Goal: Information Seeking & Learning: Learn about a topic

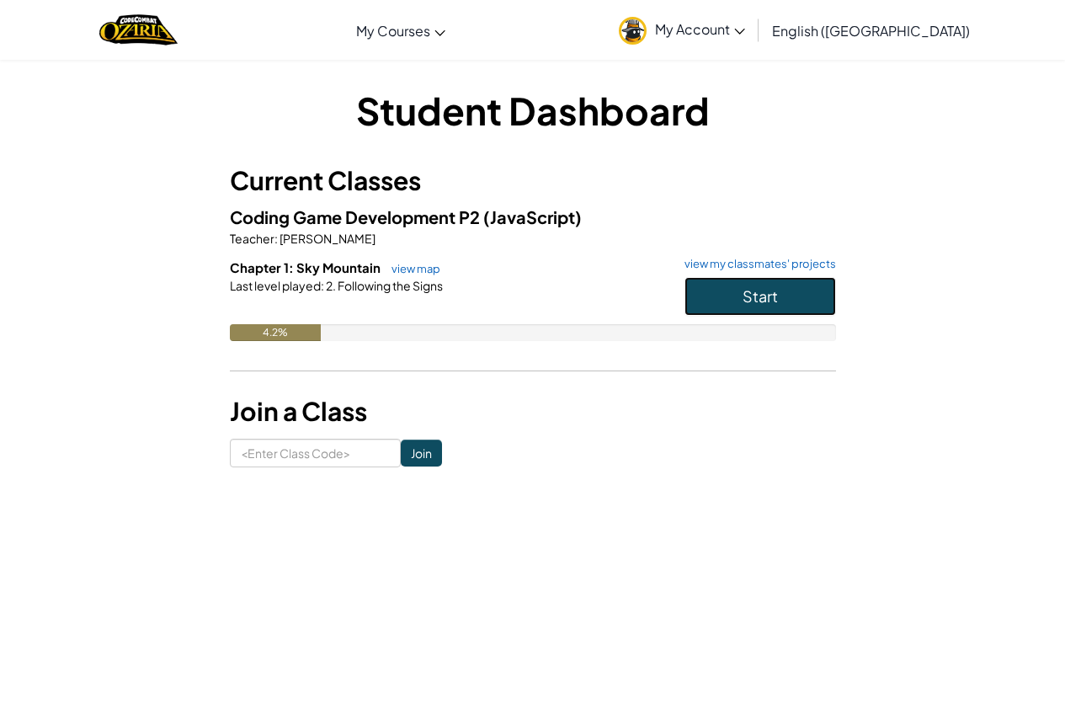
click at [721, 298] on button "Start" at bounding box center [760, 296] width 152 height 39
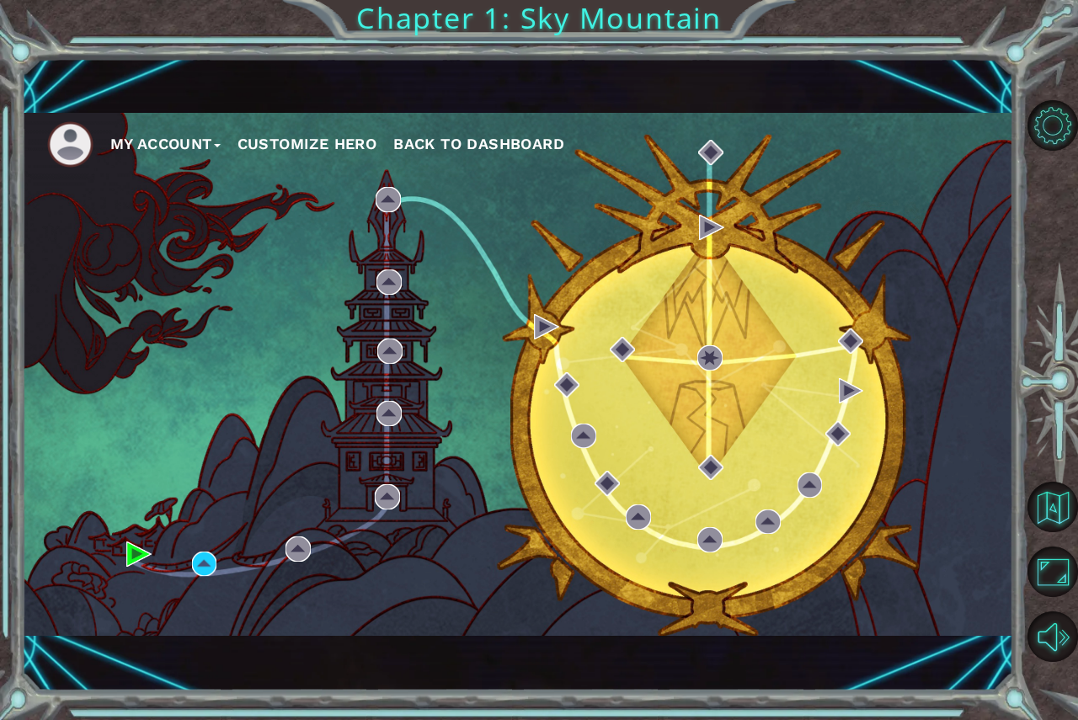
click at [296, 221] on div "My Account Customize Hero Back to Dashboard" at bounding box center [518, 374] width 992 height 523
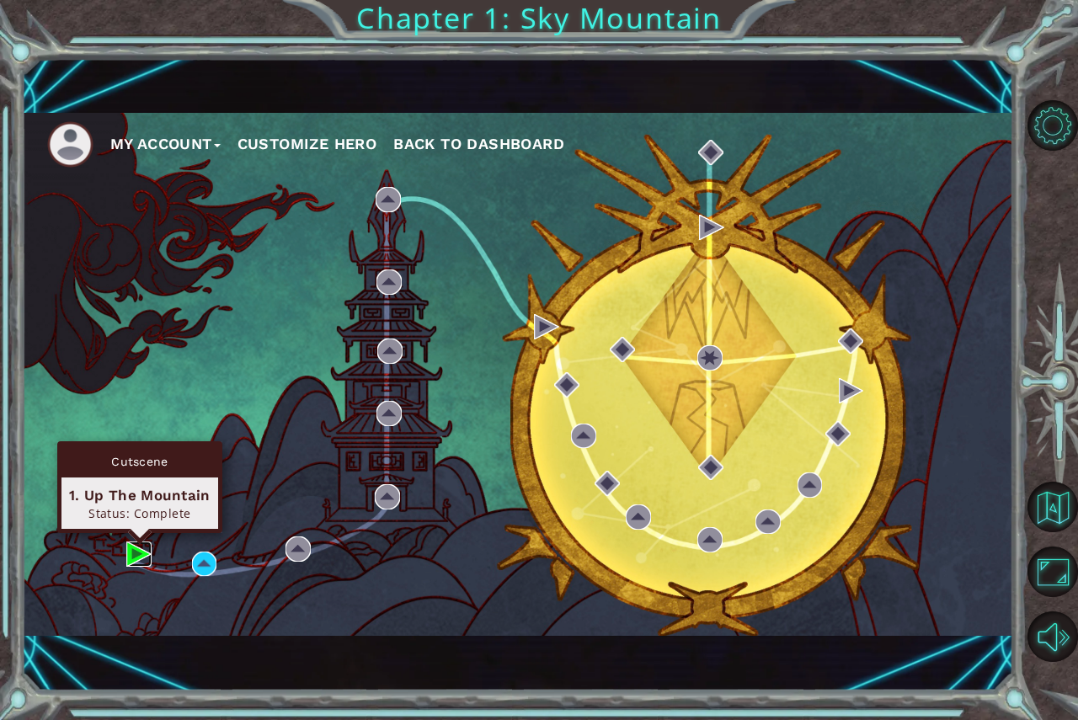
click at [133, 546] on img at bounding box center [138, 553] width 25 height 25
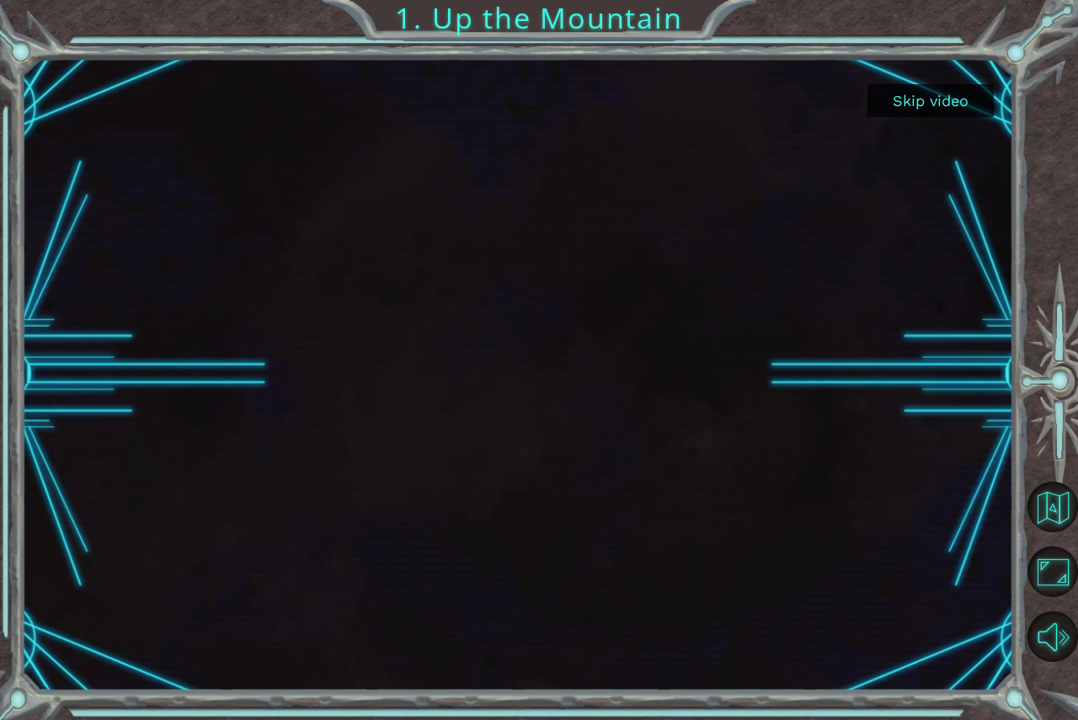
click at [890, 98] on button "Skip video" at bounding box center [930, 100] width 126 height 33
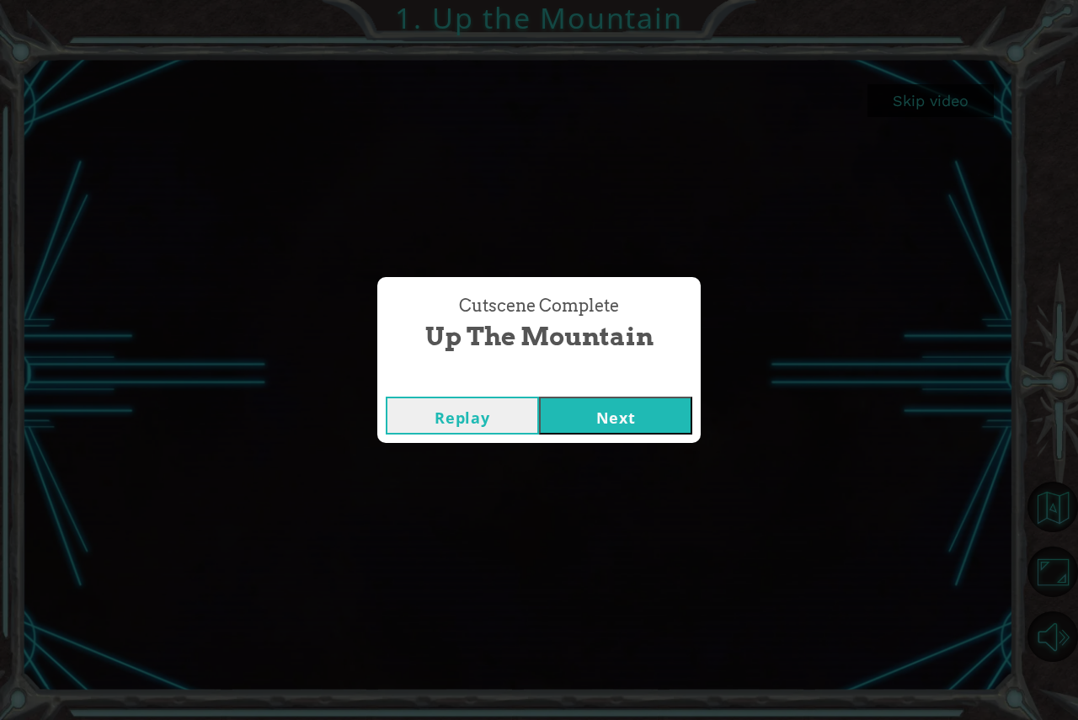
click at [628, 426] on button "Next" at bounding box center [615, 416] width 153 height 38
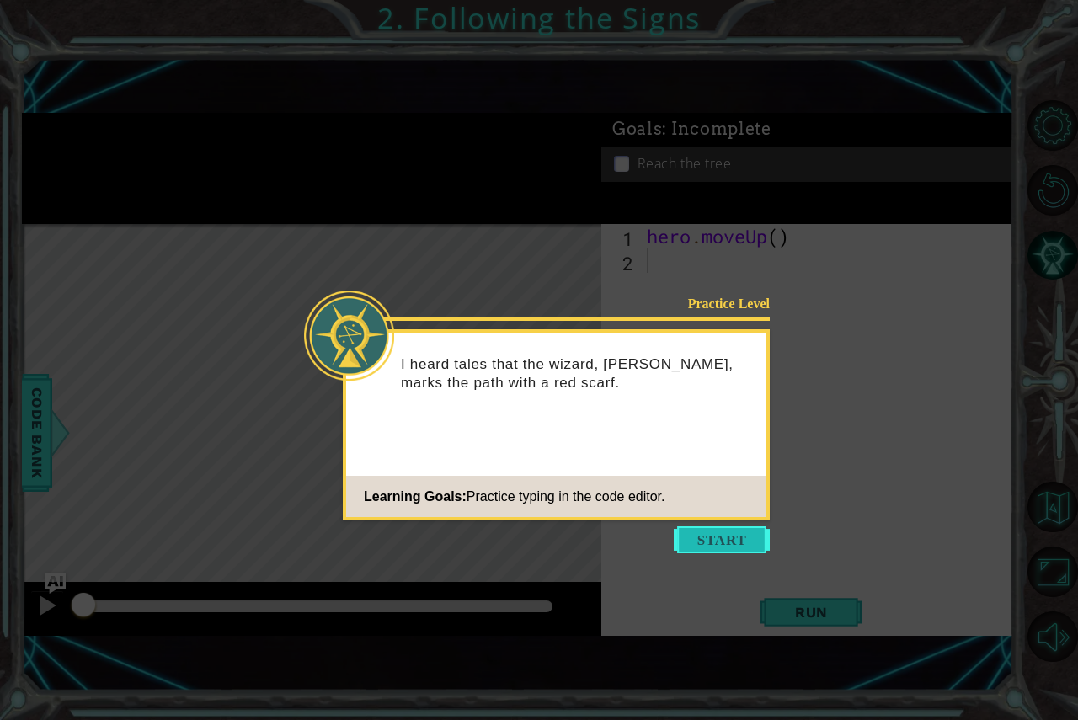
click at [712, 539] on button "Start" at bounding box center [722, 539] width 96 height 27
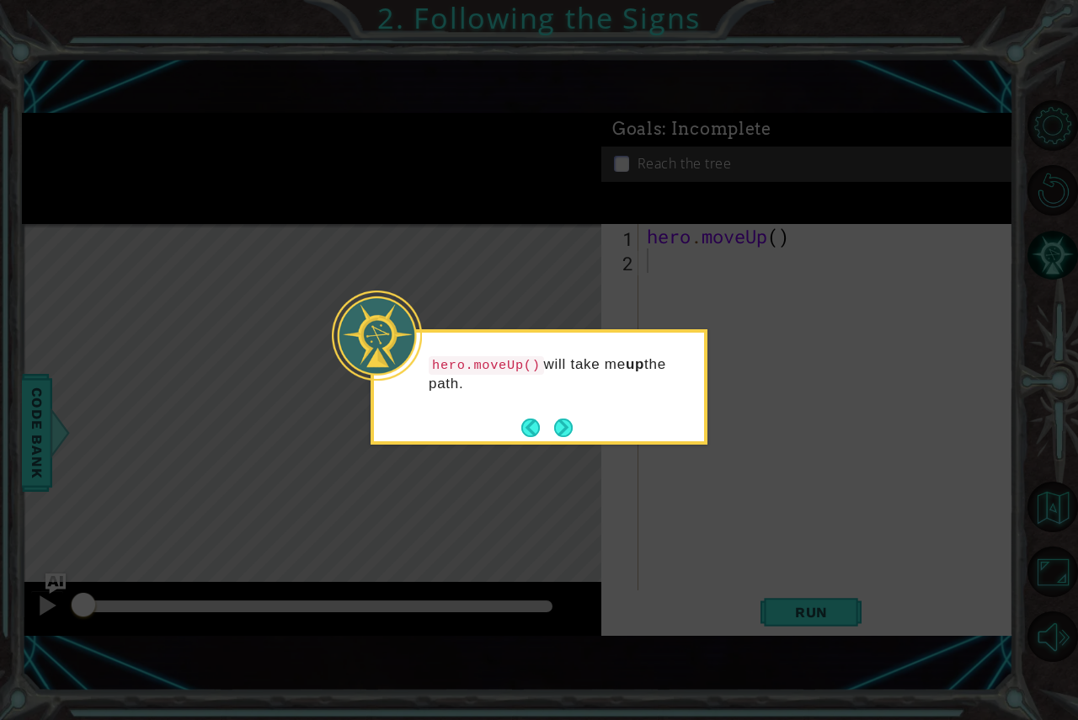
click at [568, 418] on button "Next" at bounding box center [563, 427] width 19 height 19
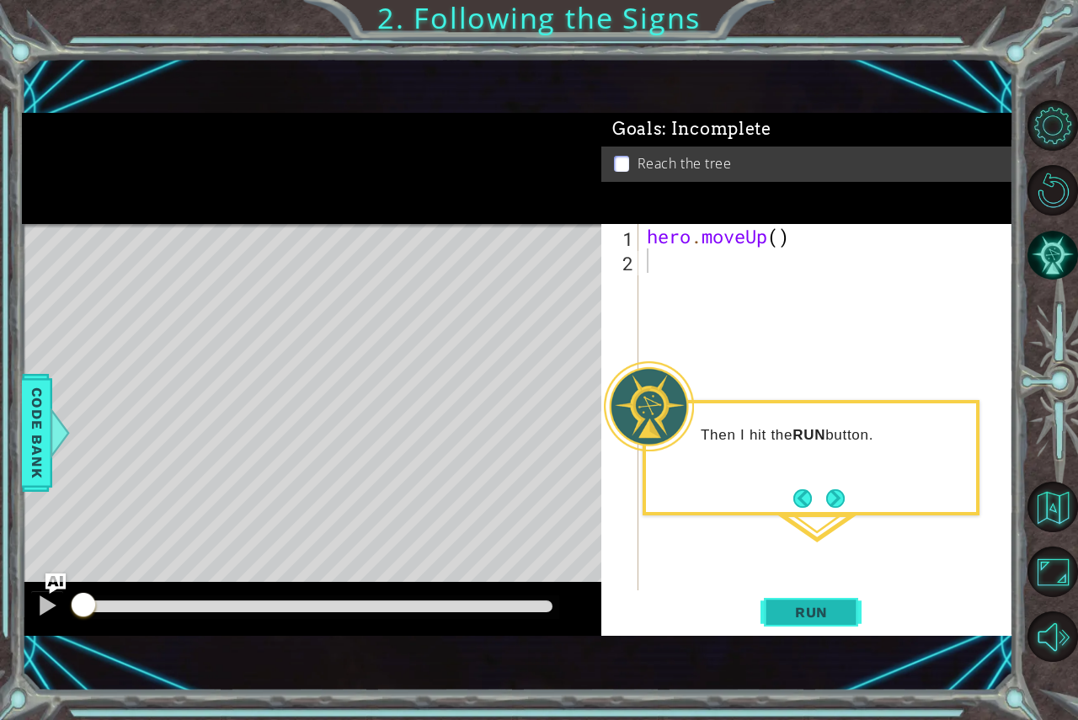
drag, startPoint x: 808, startPoint y: 612, endPoint x: 802, endPoint y: 597, distance: 16.3
click at [807, 612] on span "Run" at bounding box center [811, 612] width 67 height 17
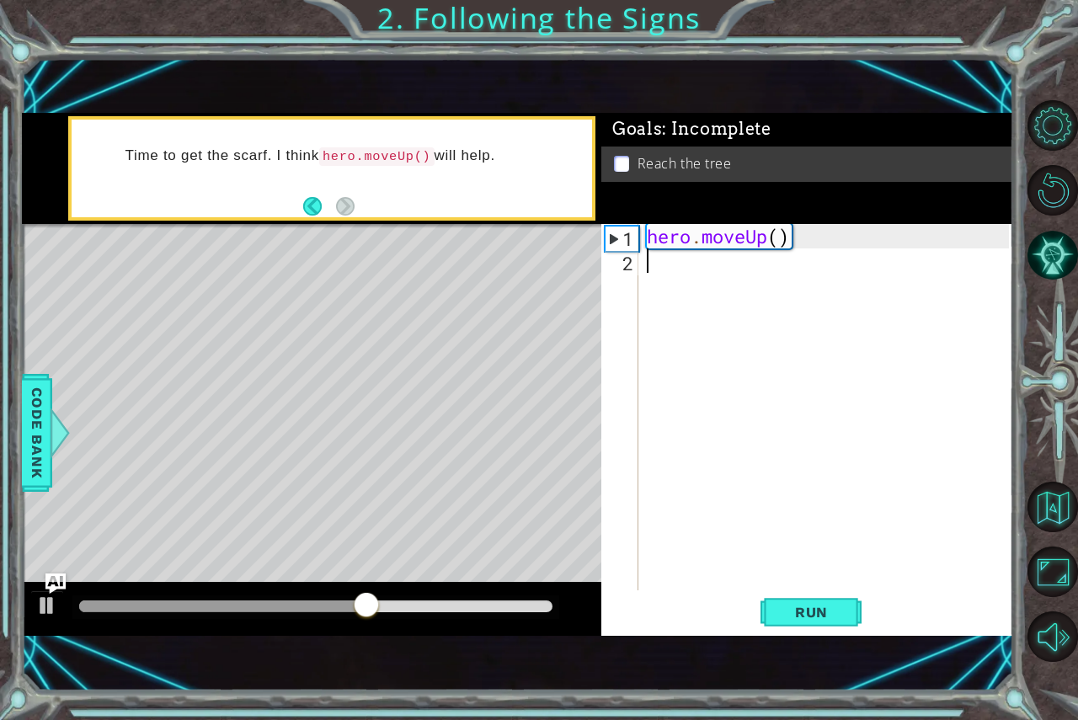
type textarea "h"
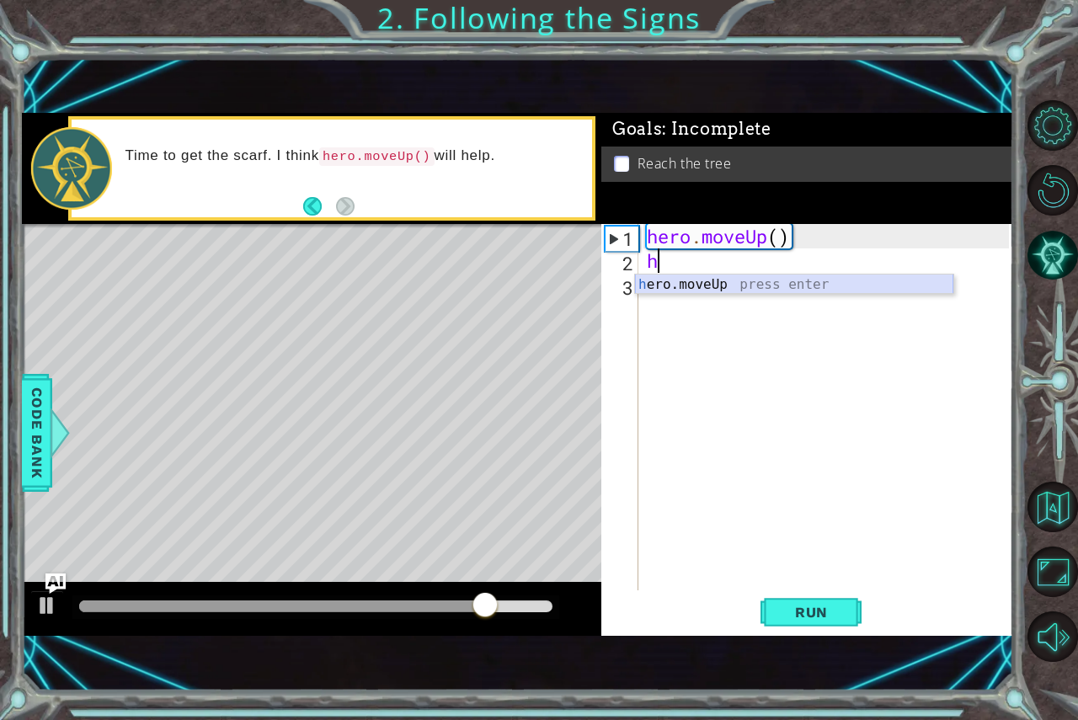
click at [741, 293] on div "h ero.moveUp press enter" at bounding box center [794, 304] width 318 height 61
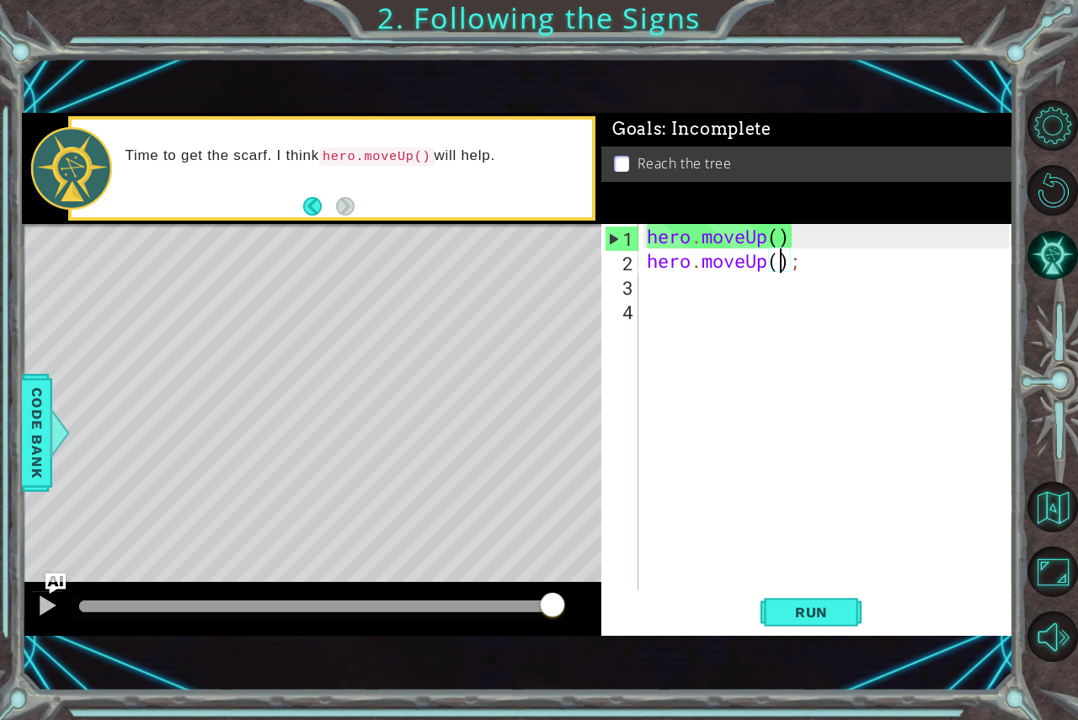
click at [776, 264] on div "hero . moveUp ( ) hero . moveUp ( ) ;" at bounding box center [830, 431] width 374 height 415
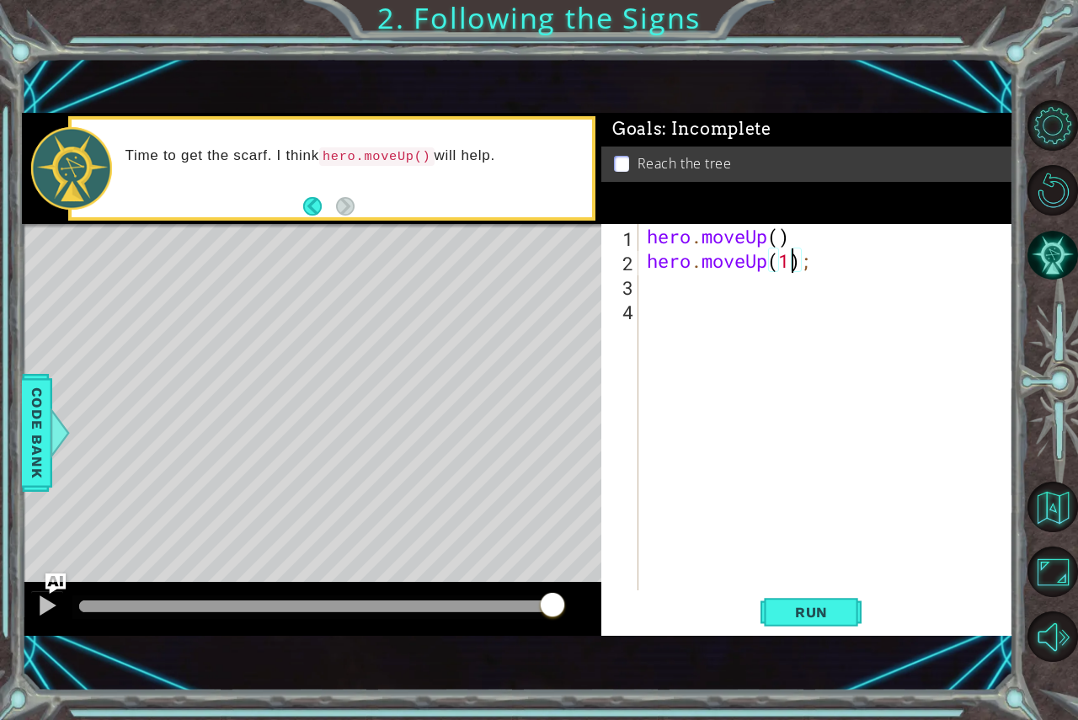
scroll to position [0, 6]
click at [781, 235] on div "hero . moveUp ( ) hero . moveUp ( 1 ) ;" at bounding box center [830, 431] width 374 height 415
type textarea "hero.moveUp(1)"
click at [817, 617] on span "Run" at bounding box center [811, 612] width 67 height 17
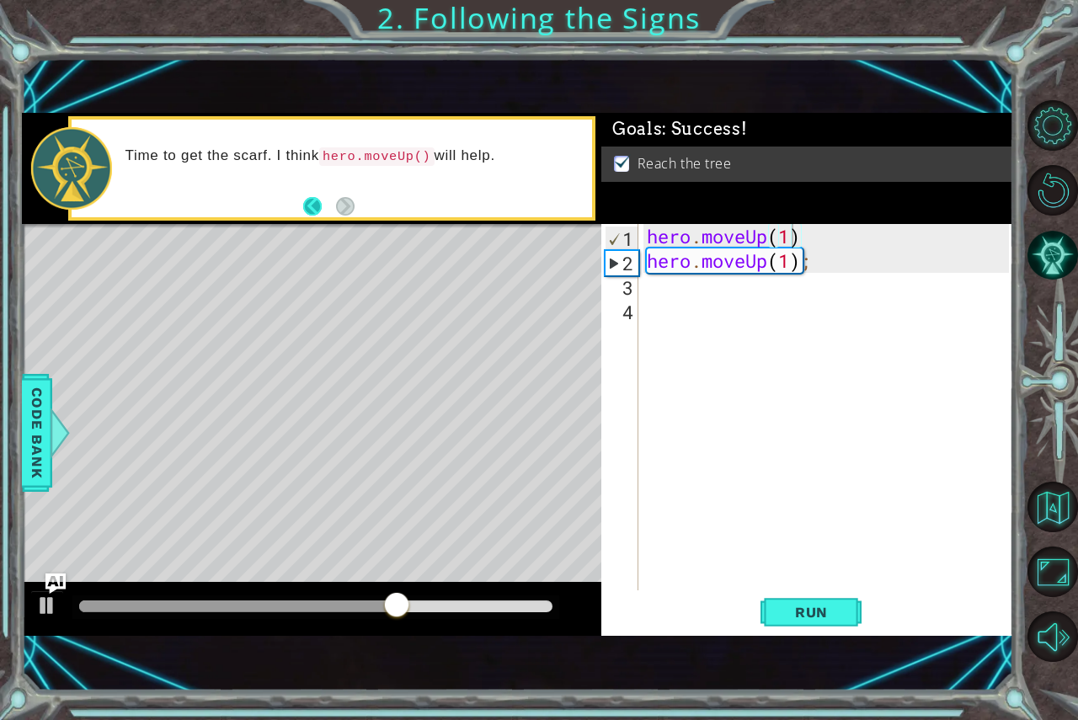
click at [311, 198] on button "Back" at bounding box center [319, 206] width 33 height 19
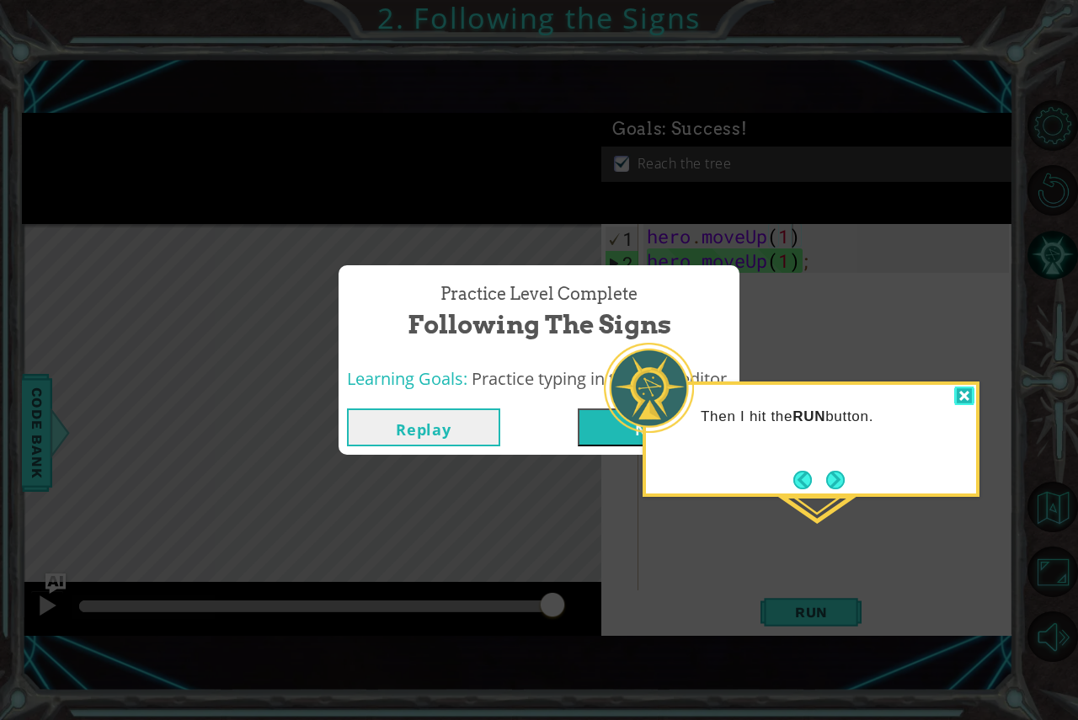
click at [958, 402] on div at bounding box center [964, 395] width 20 height 19
click at [955, 397] on div at bounding box center [964, 395] width 20 height 19
click at [967, 400] on div at bounding box center [964, 395] width 20 height 19
drag, startPoint x: 967, startPoint y: 400, endPoint x: 960, endPoint y: 385, distance: 16.9
click at [966, 397] on div at bounding box center [964, 395] width 20 height 19
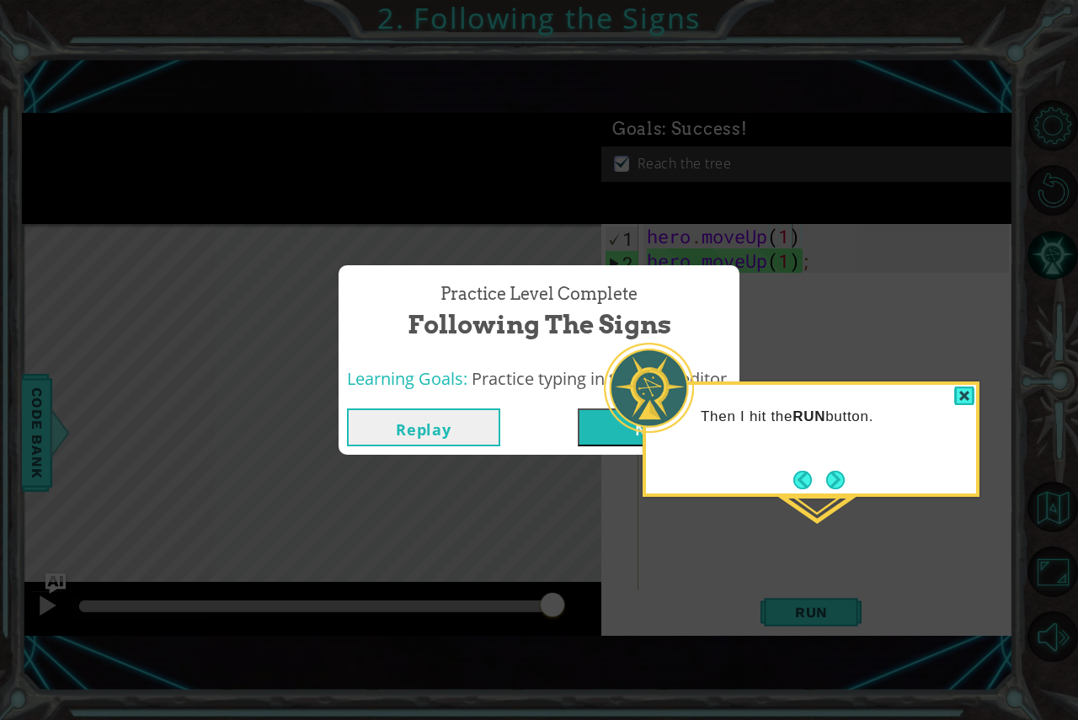
click at [960, 385] on header at bounding box center [811, 388] width 330 height 7
click at [957, 391] on div at bounding box center [964, 395] width 20 height 19
drag, startPoint x: 957, startPoint y: 391, endPoint x: 784, endPoint y: 465, distance: 188.3
click at [956, 393] on div at bounding box center [964, 395] width 20 height 19
click at [835, 477] on button "Next" at bounding box center [835, 480] width 19 height 19
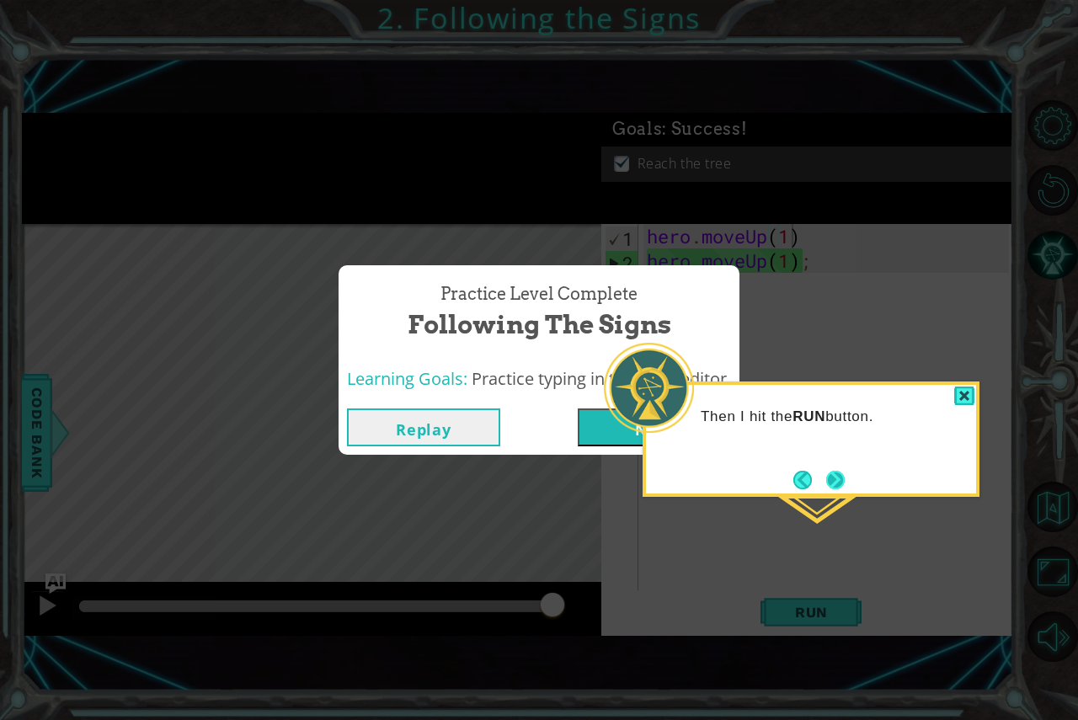
click at [826, 477] on button "Next" at bounding box center [835, 480] width 19 height 19
click at [825, 477] on button "Next" at bounding box center [835, 480] width 20 height 20
click at [589, 418] on button "Next" at bounding box center [654, 427] width 153 height 38
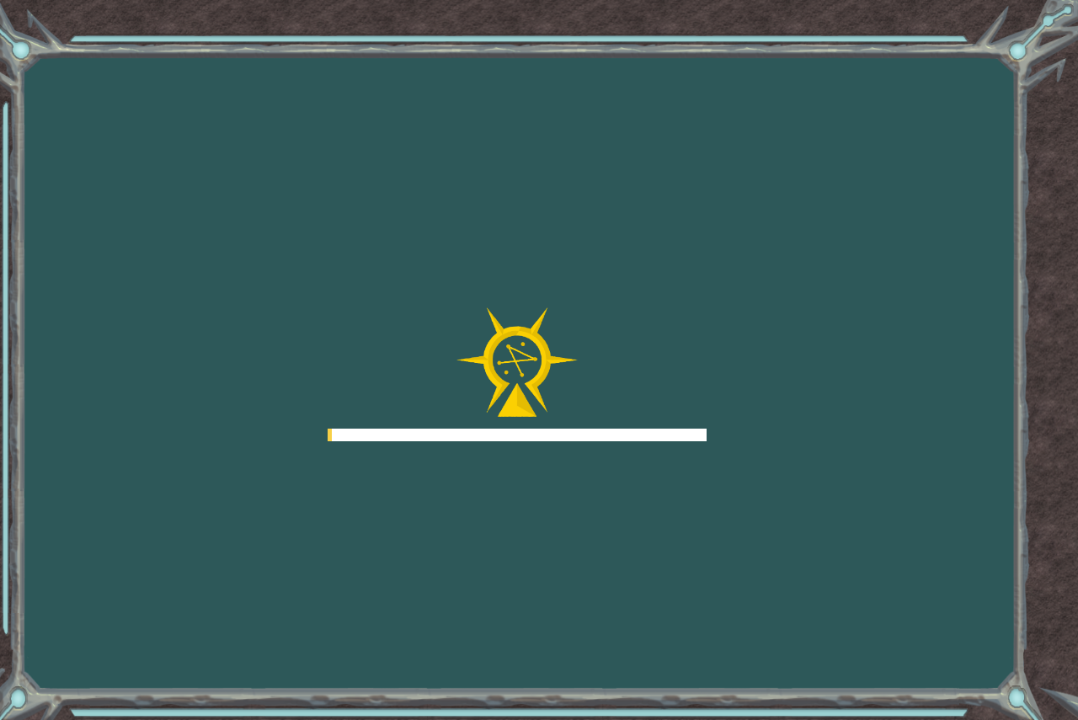
click at [589, 418] on div at bounding box center [516, 374] width 379 height 135
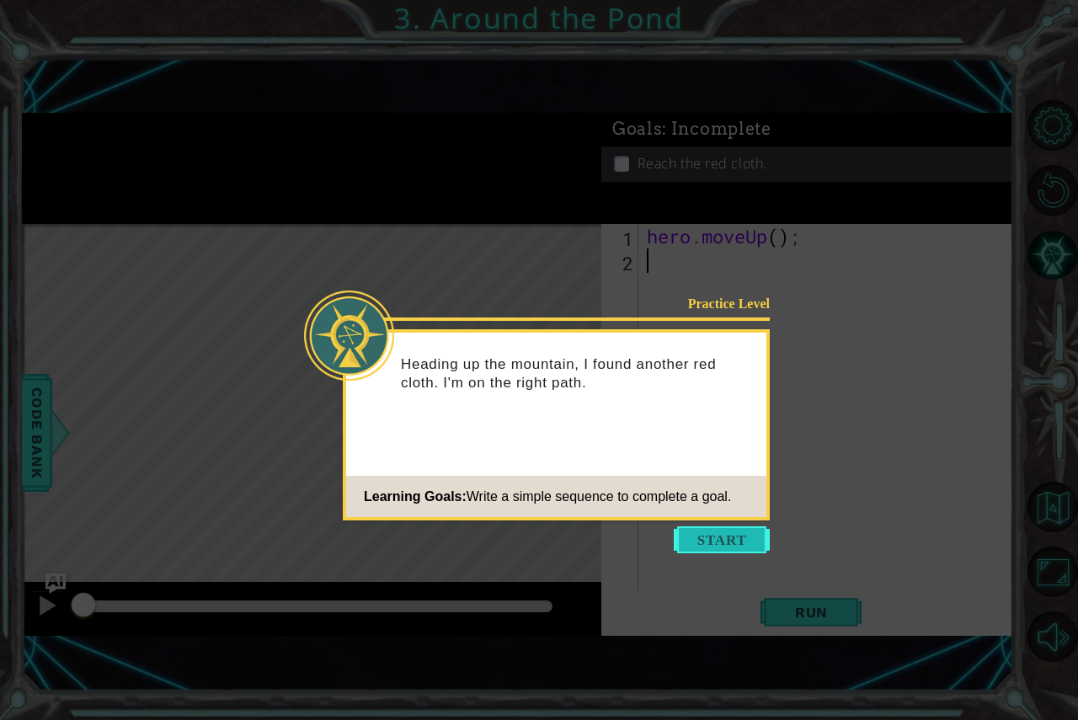
click at [694, 540] on button "Start" at bounding box center [722, 539] width 96 height 27
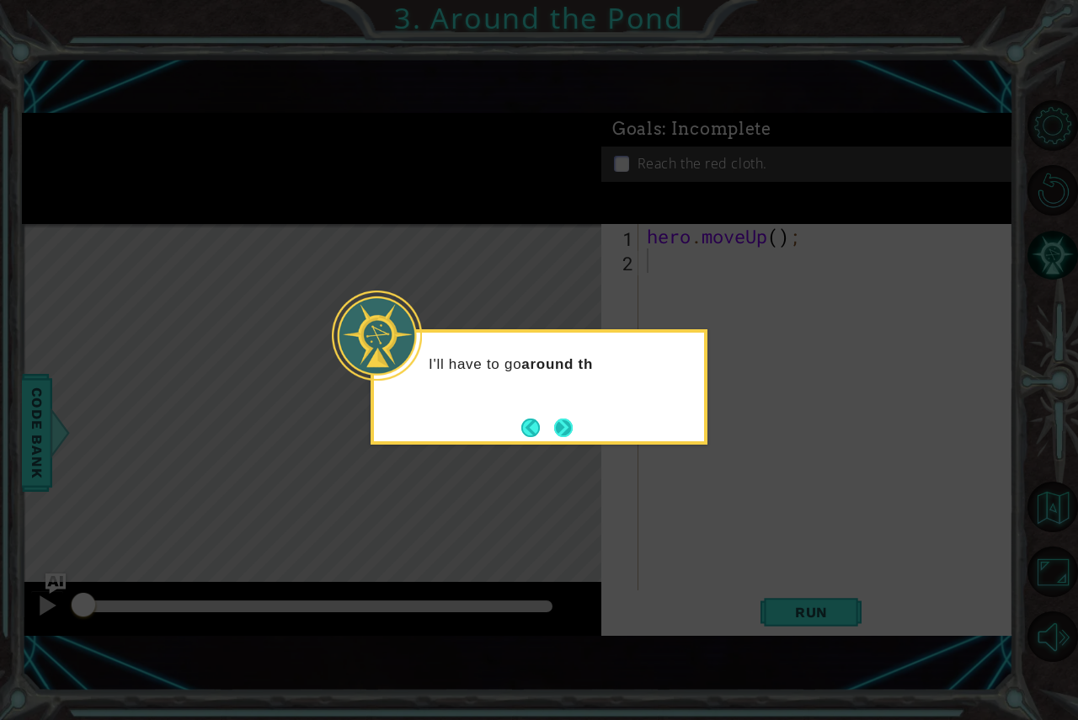
click at [572, 425] on button "Next" at bounding box center [563, 427] width 19 height 19
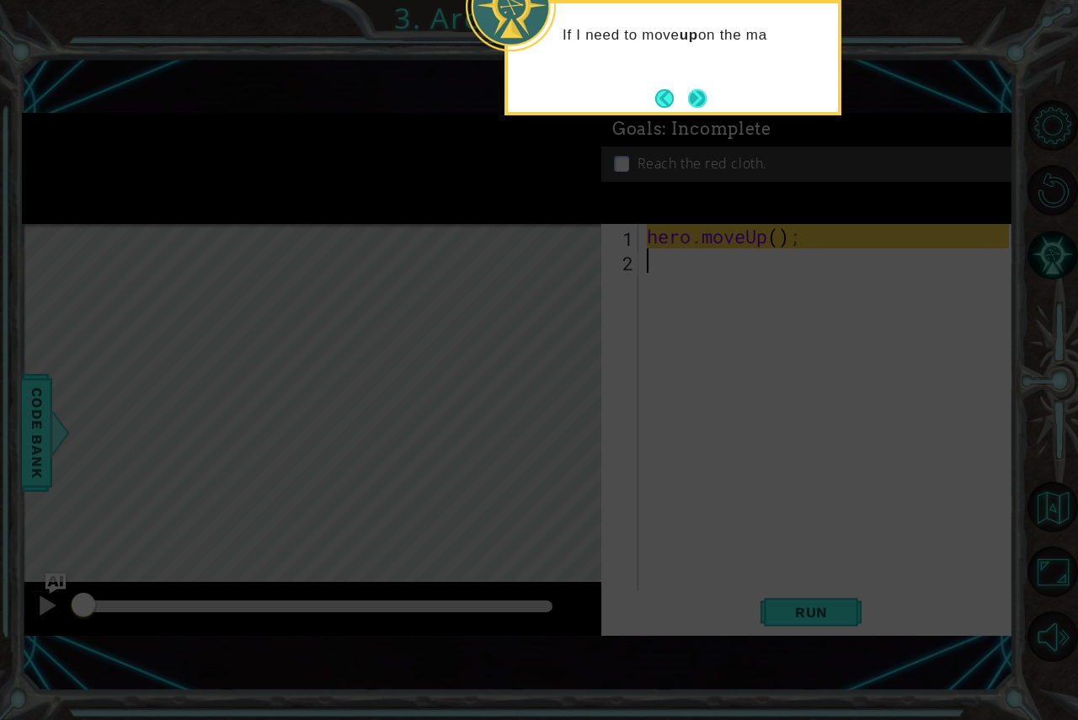
click at [688, 94] on button "Next" at bounding box center [697, 98] width 19 height 19
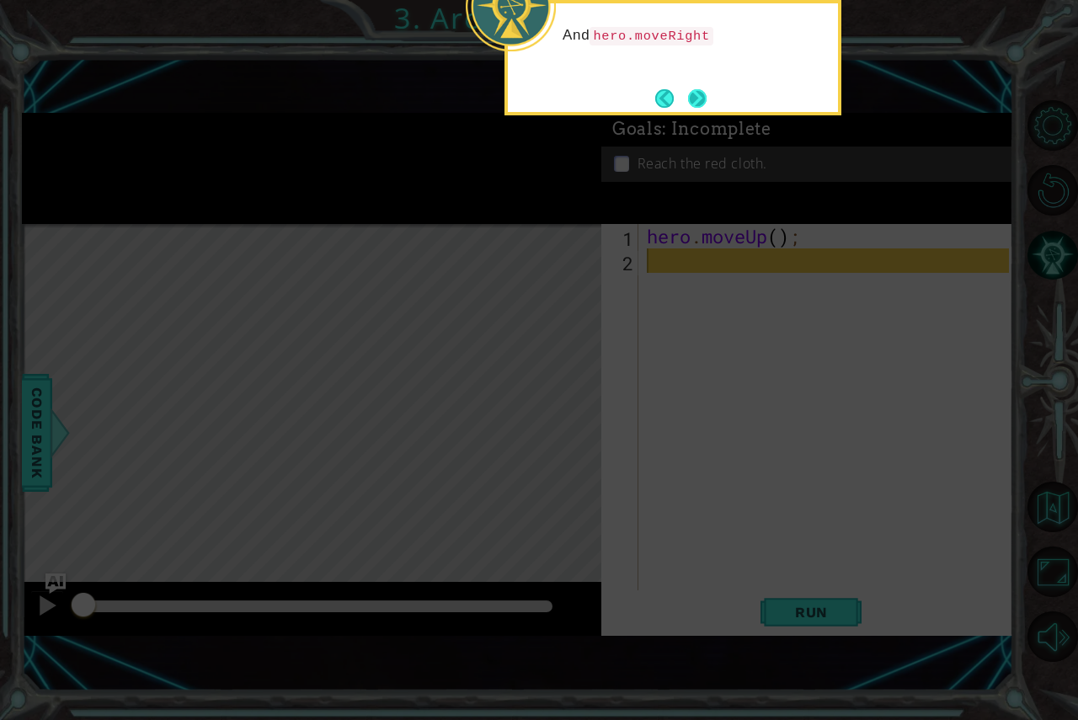
click at [687, 97] on button "Next" at bounding box center [697, 98] width 20 height 20
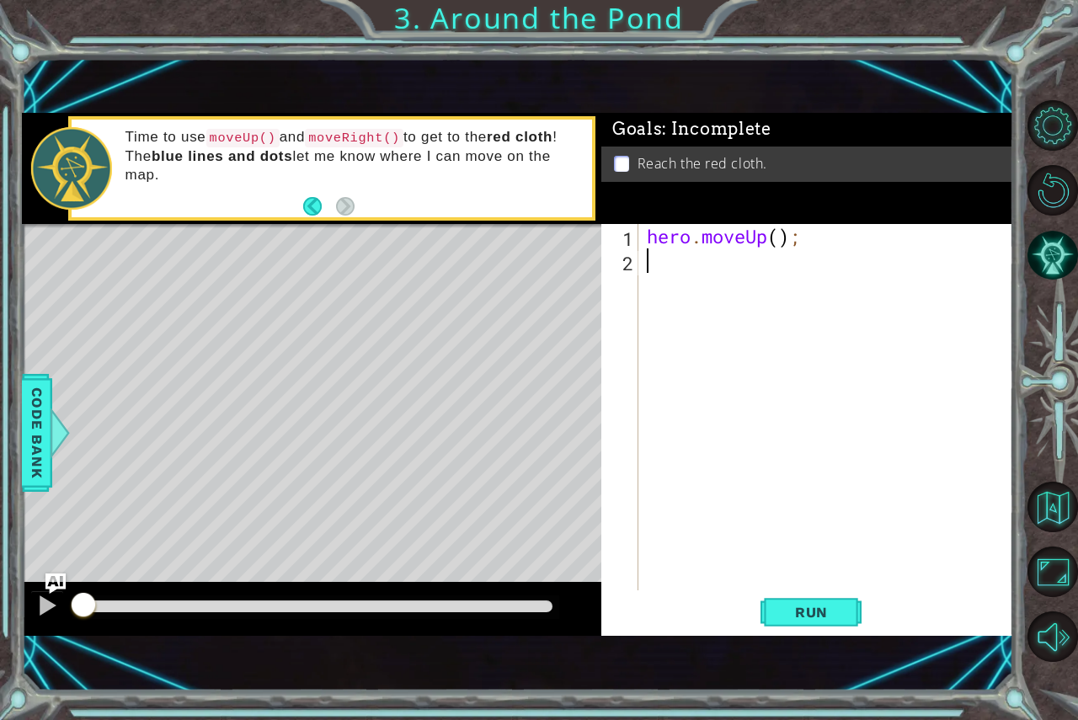
type textarea "h"
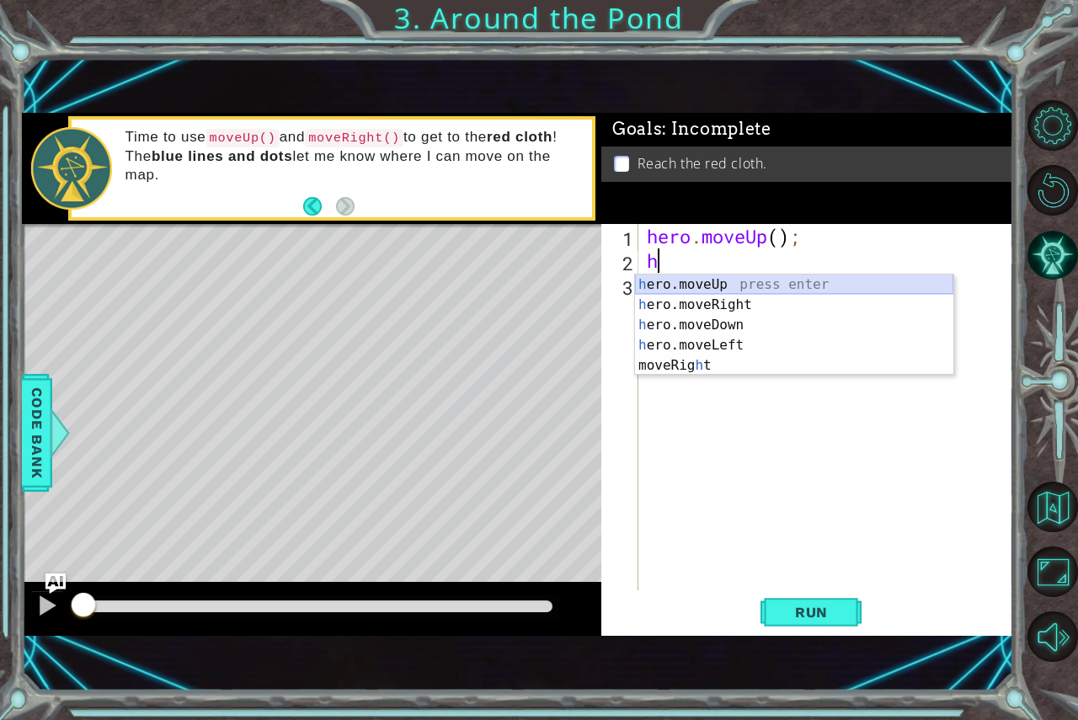
click at [727, 282] on div "h ero.moveUp press enter h ero.moveRight press enter h ero.moveDown press enter…" at bounding box center [794, 344] width 318 height 141
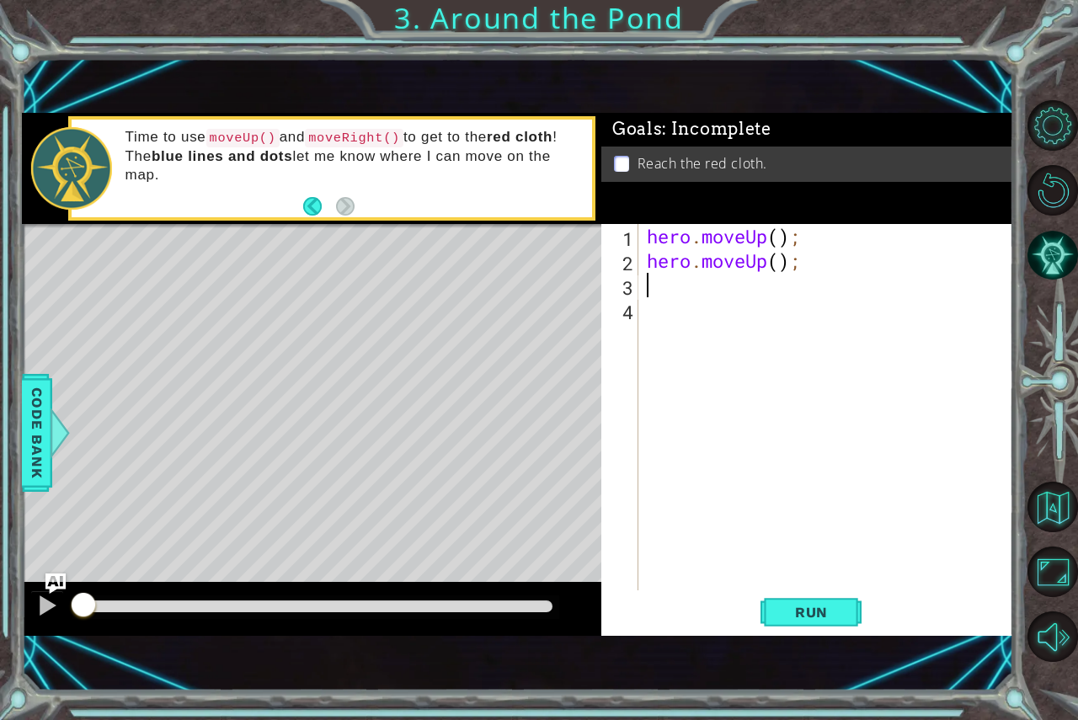
click at [778, 262] on div "hero . moveUp ( ) ; hero . moveUp ( ) ;" at bounding box center [830, 431] width 374 height 415
click at [780, 235] on div "hero . moveUp ( ) ; hero . moveUp ( 1 ) ;" at bounding box center [830, 431] width 374 height 415
type textarea "hero.moveUp(1);"
click at [647, 282] on div "hero . moveUp ( 1 ) ; hero . moveUp ( 1 ) ;" at bounding box center [830, 431] width 374 height 415
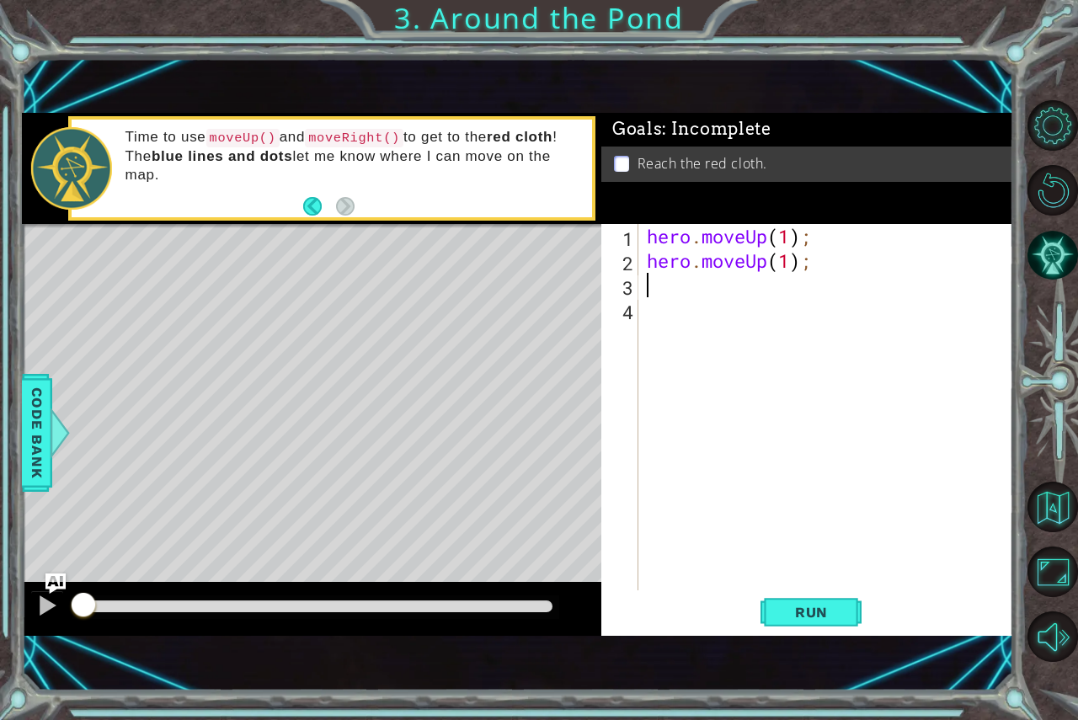
scroll to position [0, 0]
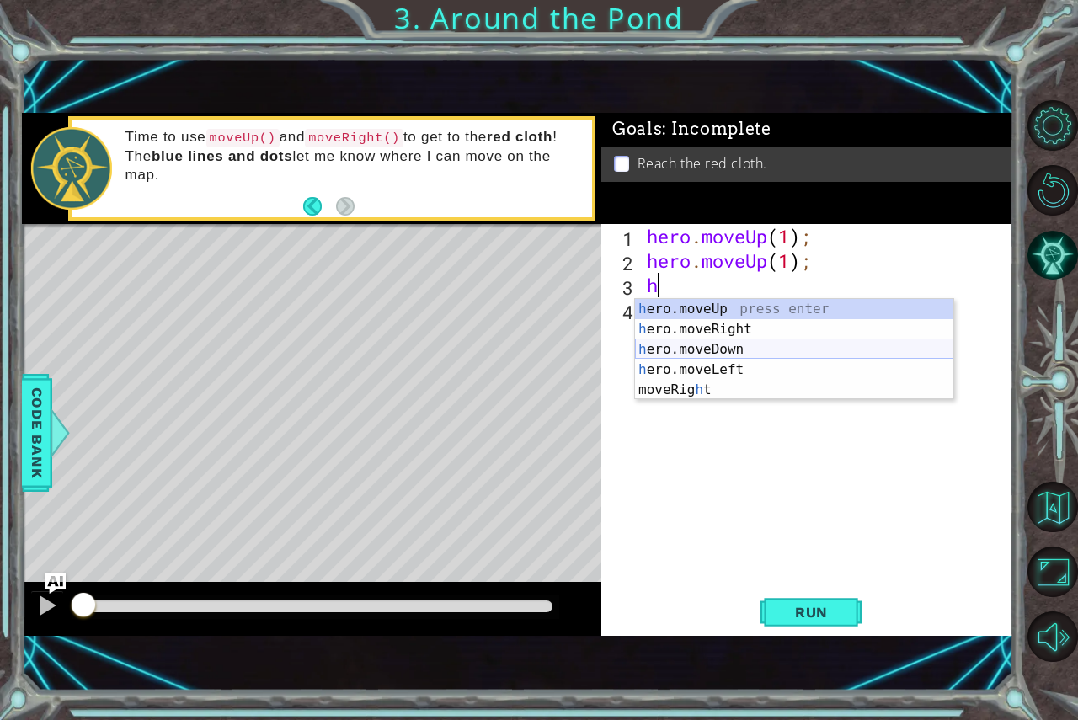
click at [717, 345] on div "h ero.moveUp press enter h ero.moveRight press enter h ero.moveDown press enter…" at bounding box center [794, 369] width 318 height 141
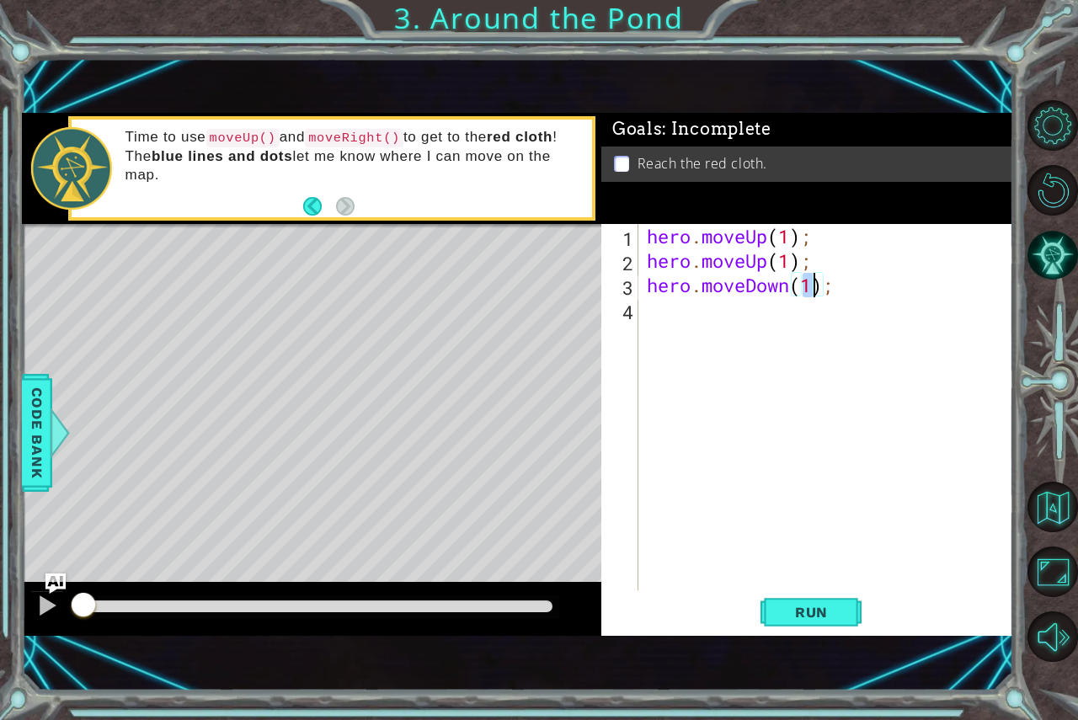
click at [790, 289] on div "hero . moveUp ( 1 ) ; hero . moveUp ( 1 ) ; hero . moveDown ( 1 ) ;" at bounding box center [830, 431] width 374 height 415
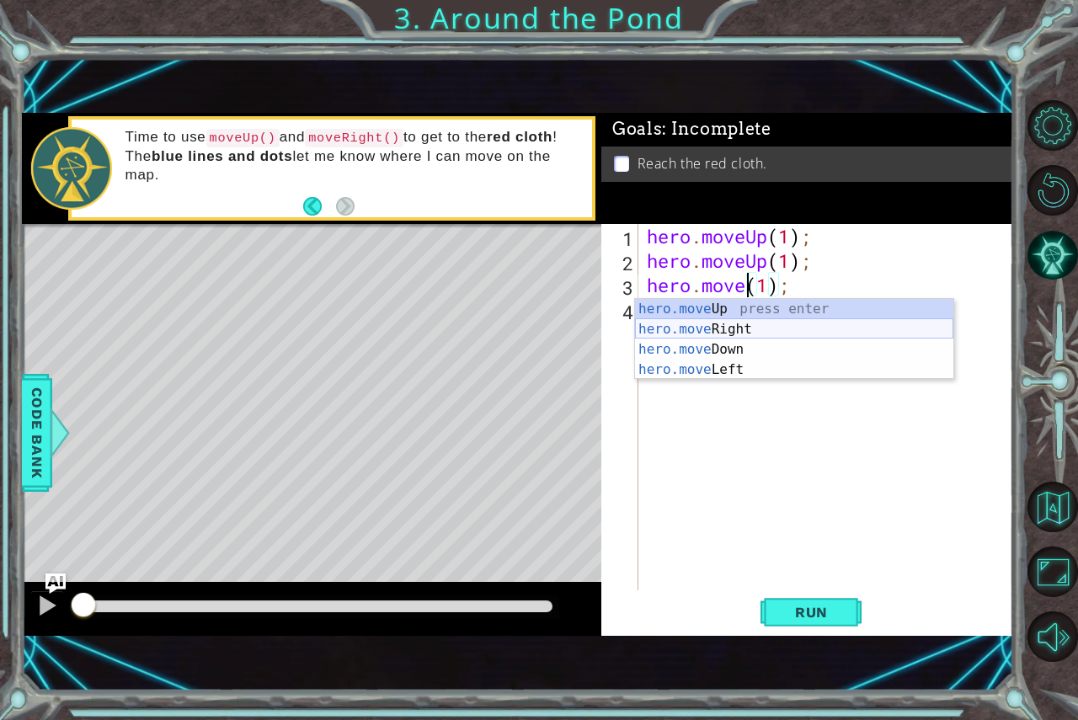
click at [727, 321] on div "hero.move Up press enter hero.move Right press enter hero.move Down press enter…" at bounding box center [794, 359] width 318 height 121
type textarea "hero.moveRight()(1);"
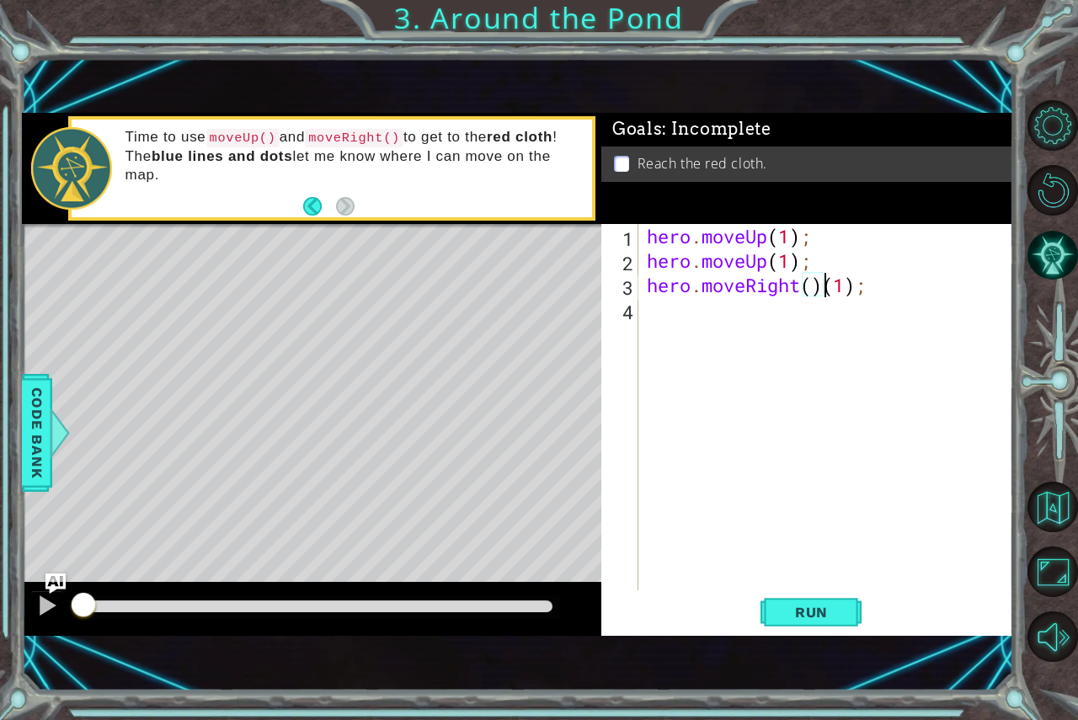
click at [863, 290] on div "hero . moveUp ( 1 ) ; hero . moveUp ( 1 ) ; hero . moveRight ( ) ( 1 ) ;" at bounding box center [830, 431] width 374 height 415
click at [867, 298] on div "hero . moveUp ( 1 ) ; hero . moveUp ( 1 ) ; hero . moveRight ( ) ( 1 ) ;" at bounding box center [830, 431] width 374 height 415
click at [873, 288] on div "hero . moveUp ( 1 ) ; hero . moveUp ( 1 ) ; hero . moveRight ( ) ( 1 ) ;" at bounding box center [830, 431] width 374 height 415
click at [809, 287] on div "hero . moveUp ( 1 ) ; hero . moveUp ( 1 ) ; hero . moveRight ( )" at bounding box center [830, 431] width 374 height 415
type textarea "hero.moveRight(1)"
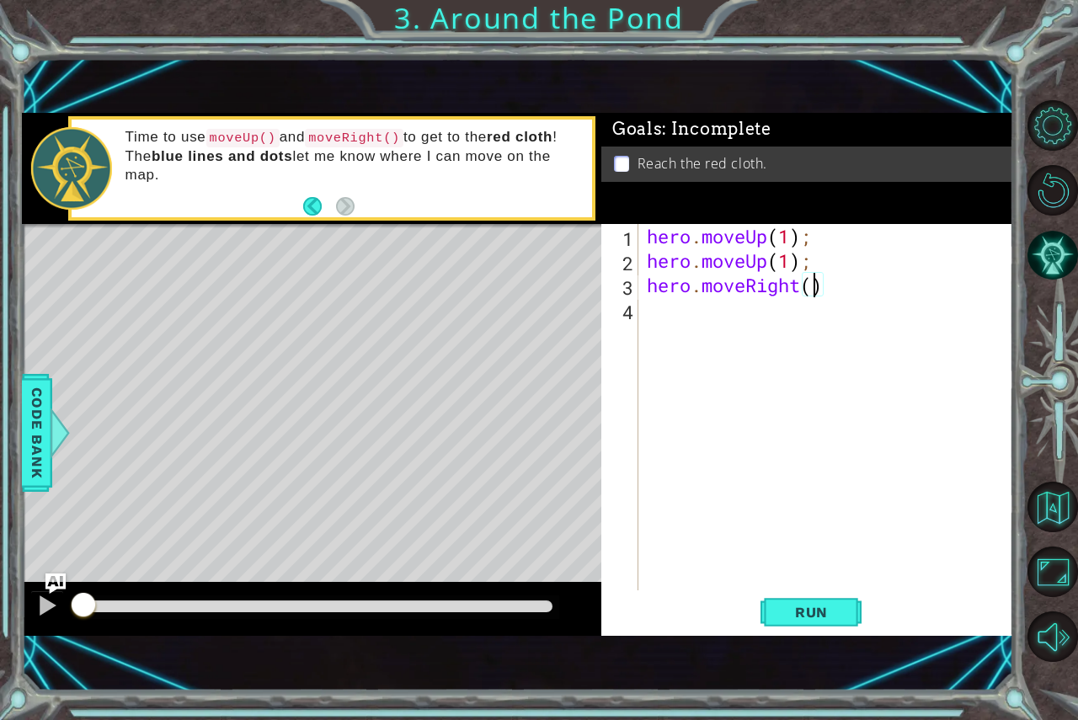
scroll to position [0, 8]
click at [636, 306] on div "4" at bounding box center [621, 312] width 34 height 24
type textarea "h"
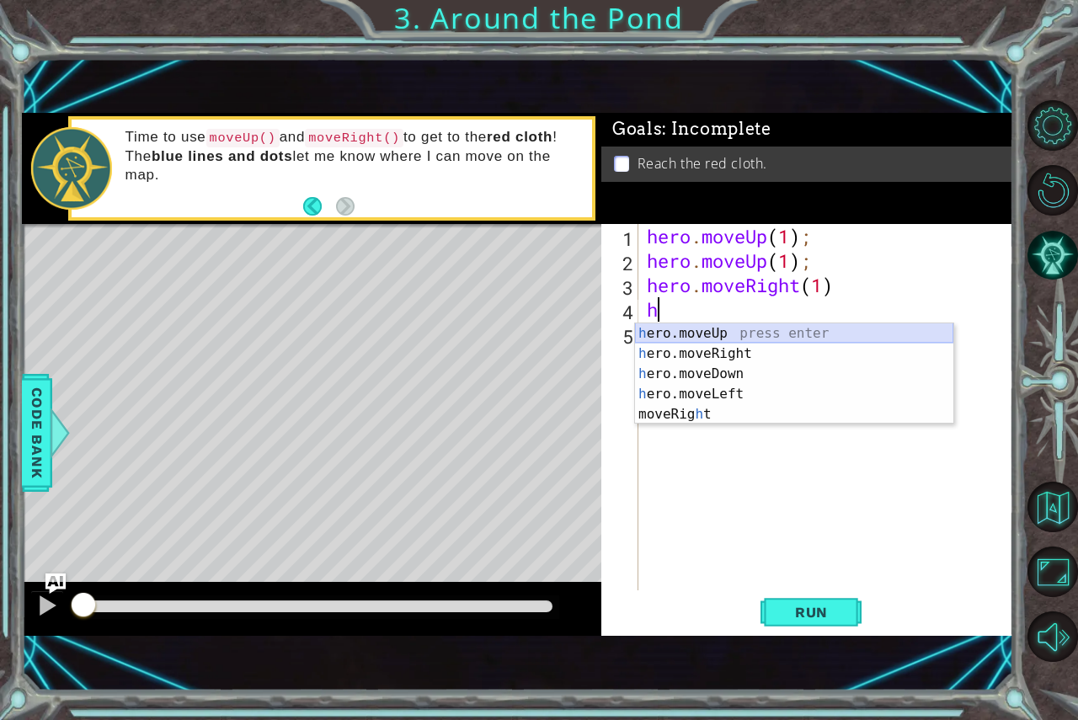
click at [652, 338] on div "h ero.moveUp press enter h ero.moveRight press enter h ero.moveDown press enter…" at bounding box center [794, 393] width 318 height 141
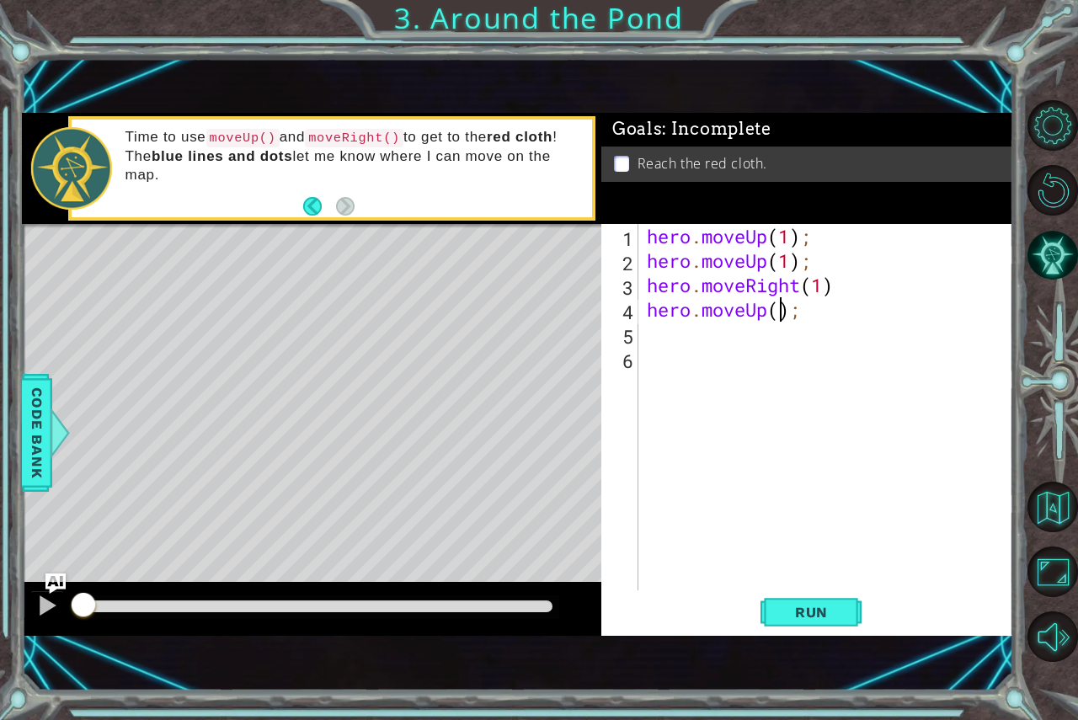
click at [775, 309] on div "hero . moveUp ( 1 ) ; hero . moveUp ( 1 ) ; hero . moveRight ( 1 ) hero . moveU…" at bounding box center [830, 431] width 374 height 415
type textarea "hero.moveUp(1);"
click at [786, 610] on span "Run" at bounding box center [811, 612] width 67 height 17
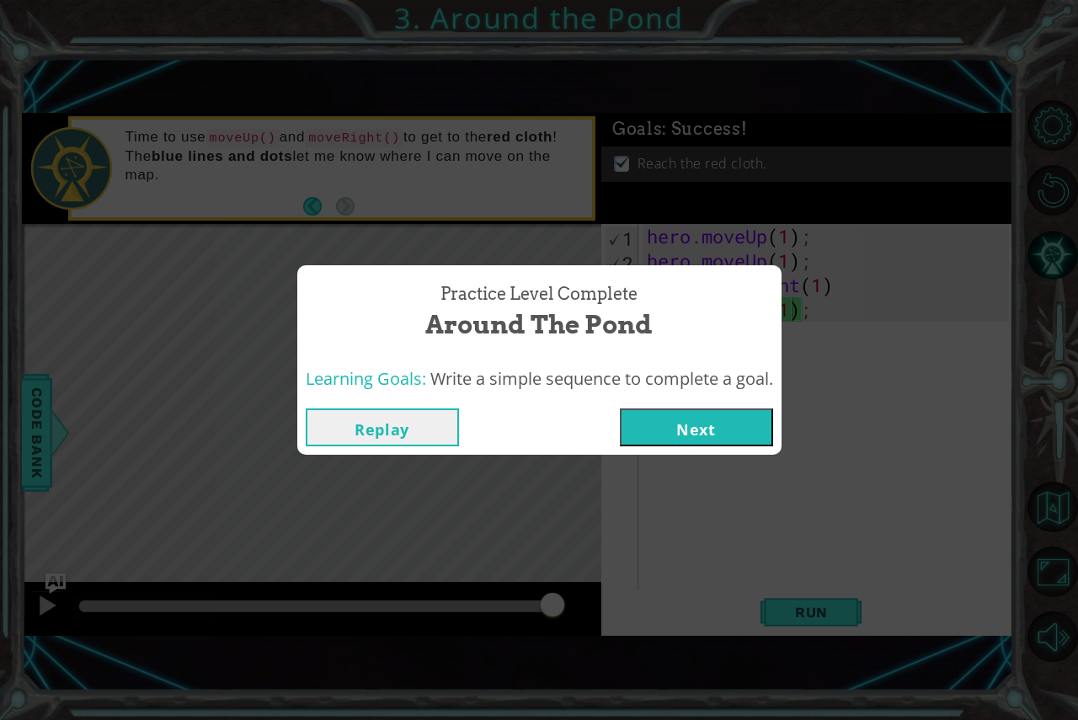
click at [642, 424] on button "Next" at bounding box center [696, 427] width 153 height 38
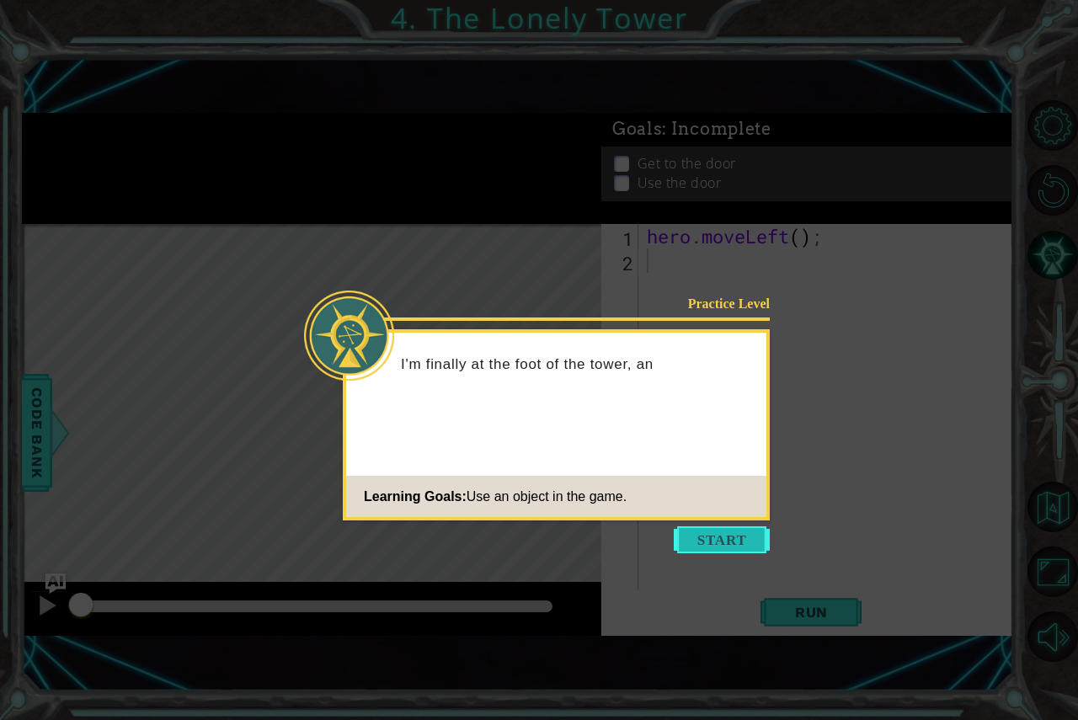
click at [719, 530] on button "Start" at bounding box center [722, 539] width 96 height 27
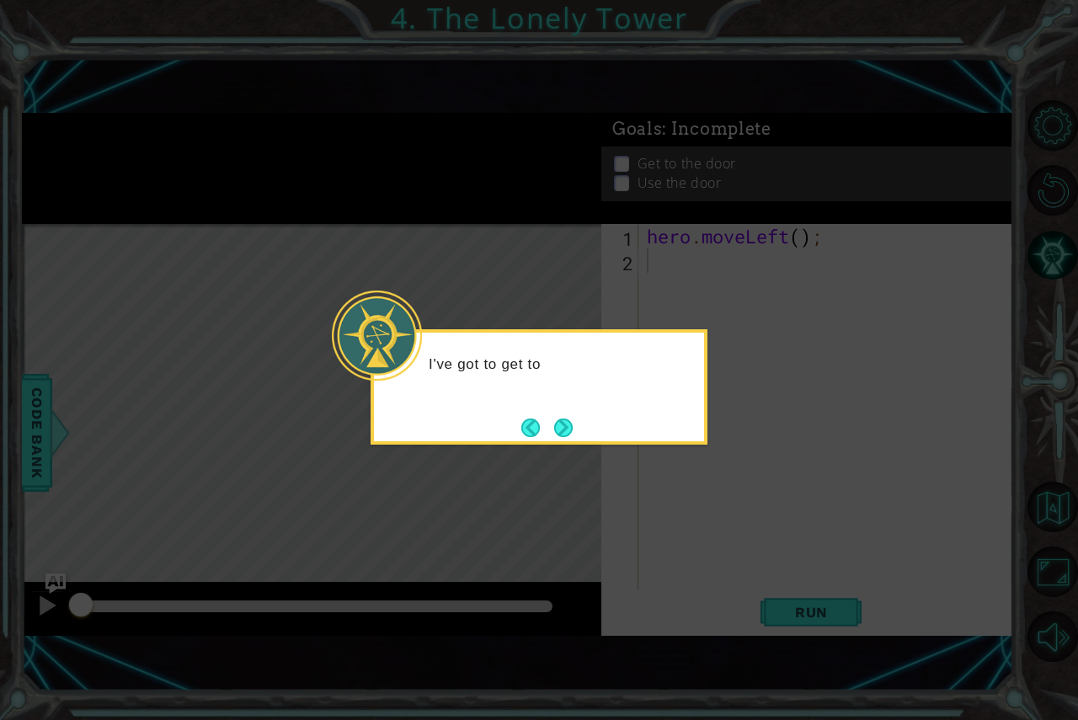
click at [816, 608] on icon at bounding box center [539, 360] width 1078 height 720
click at [784, 605] on icon at bounding box center [539, 360] width 1078 height 720
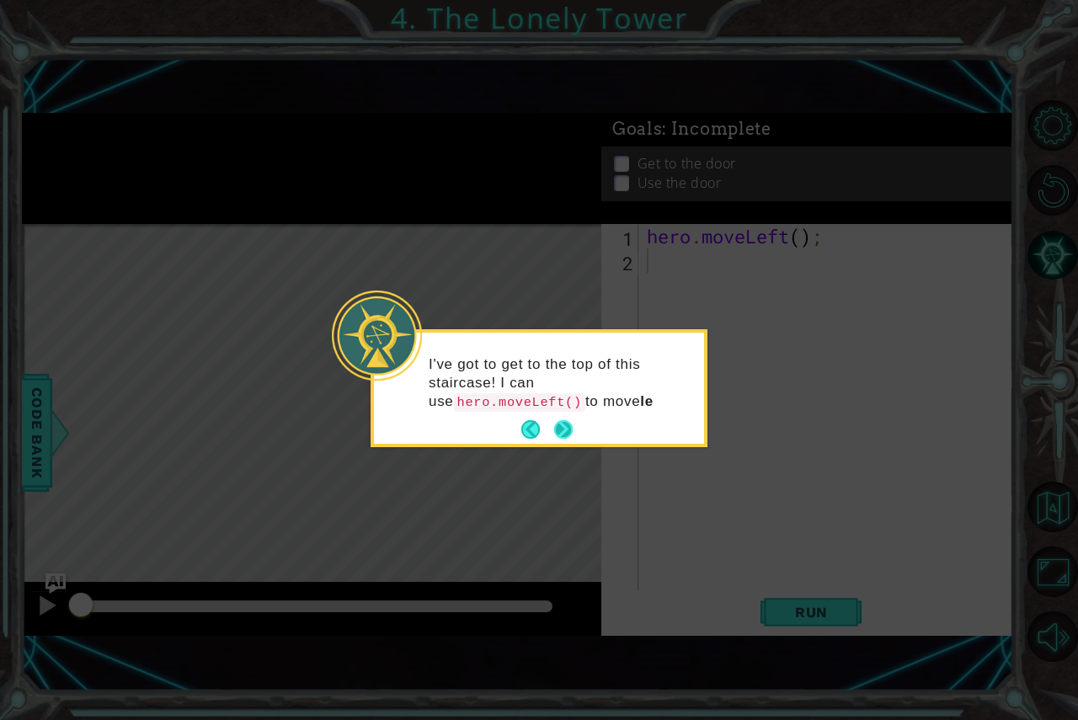
click at [561, 422] on button "Next" at bounding box center [563, 429] width 19 height 19
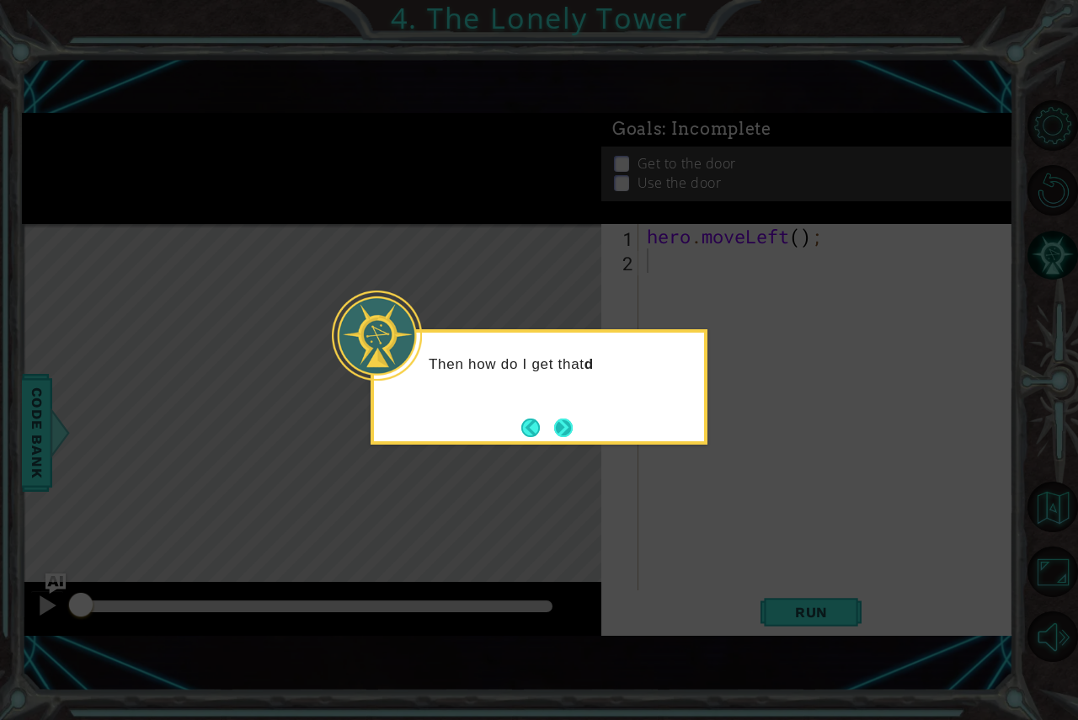
click at [561, 429] on button "Next" at bounding box center [563, 427] width 19 height 19
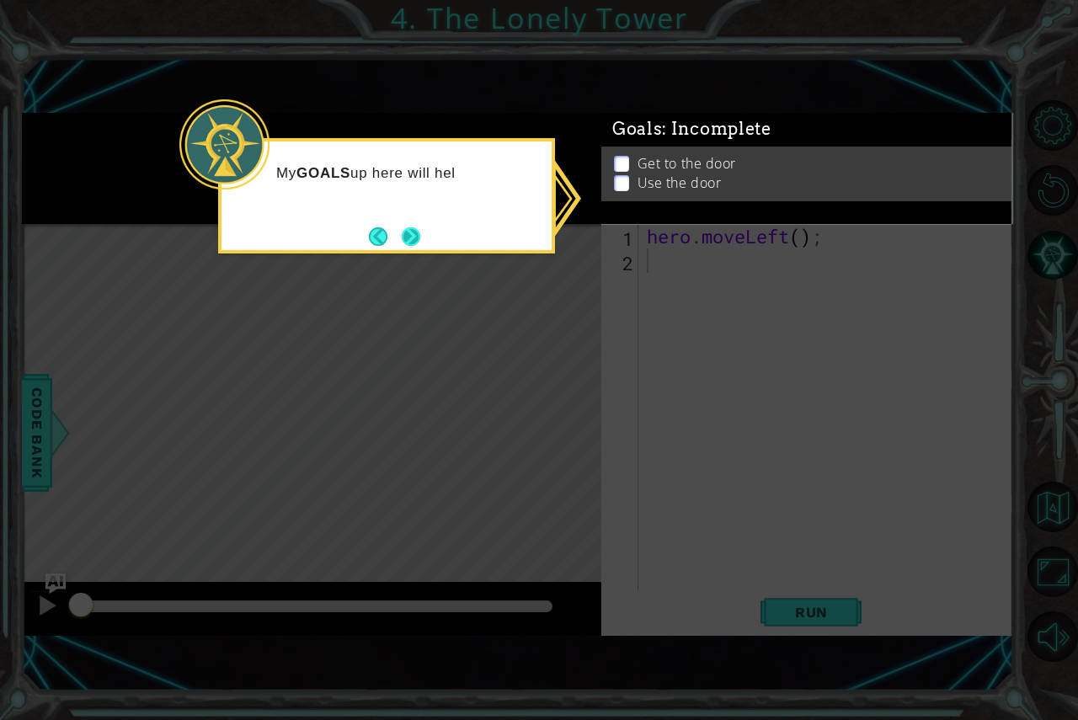
click at [402, 233] on button "Next" at bounding box center [411, 236] width 19 height 19
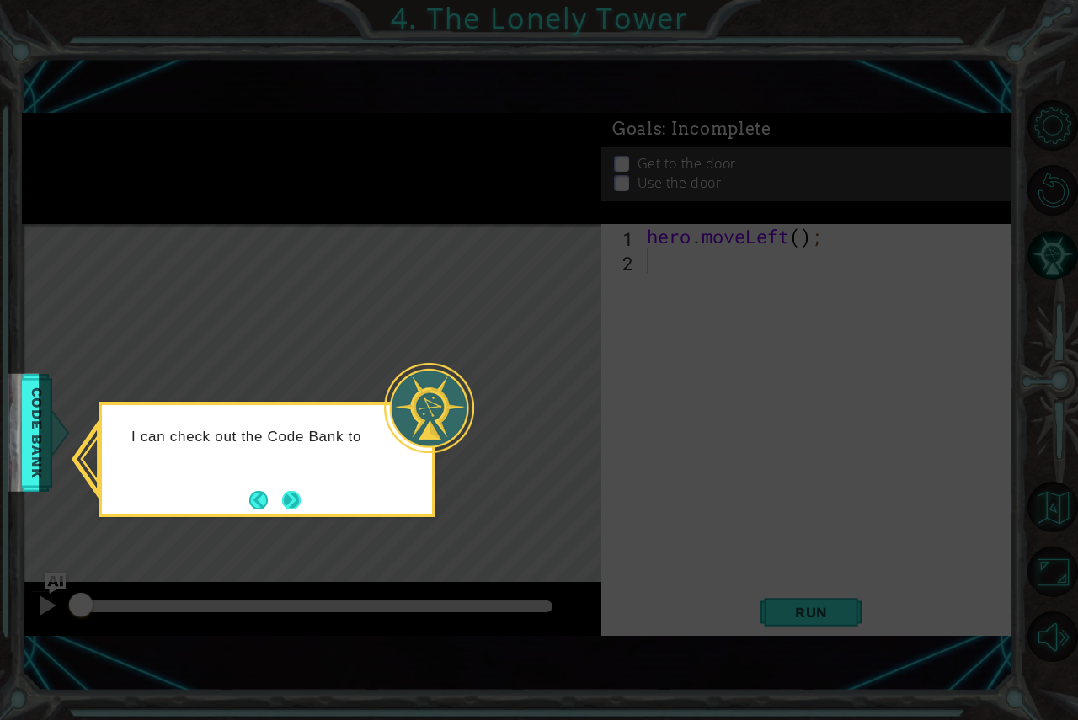
click at [289, 497] on button "Next" at bounding box center [291, 500] width 19 height 19
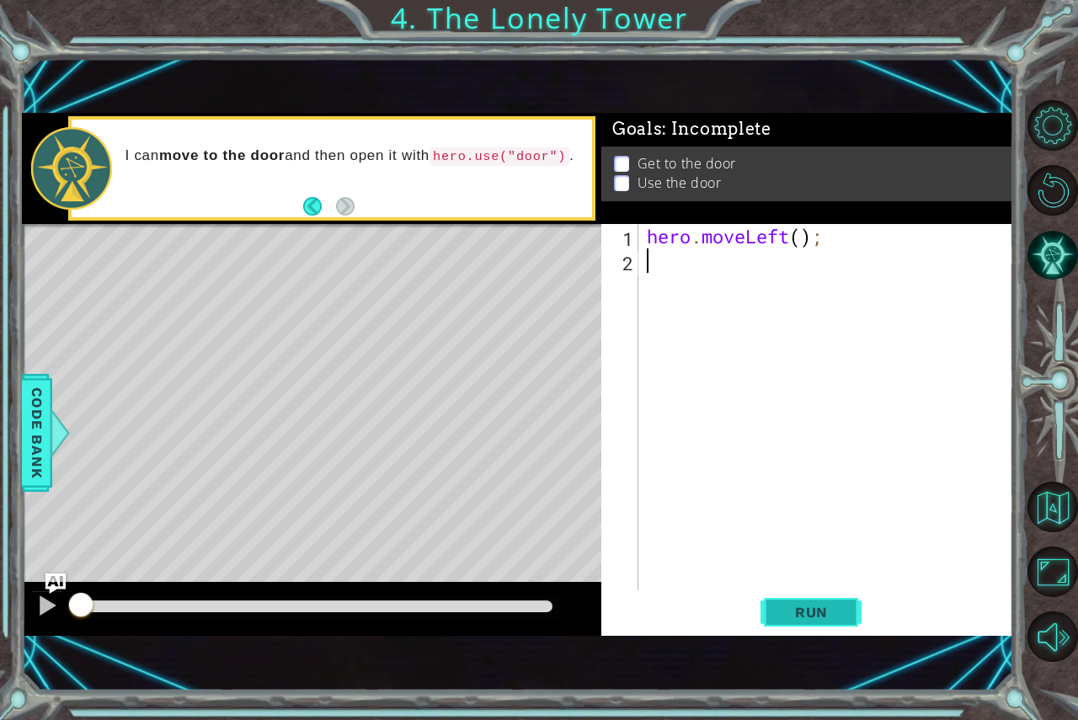
type textarea "h"
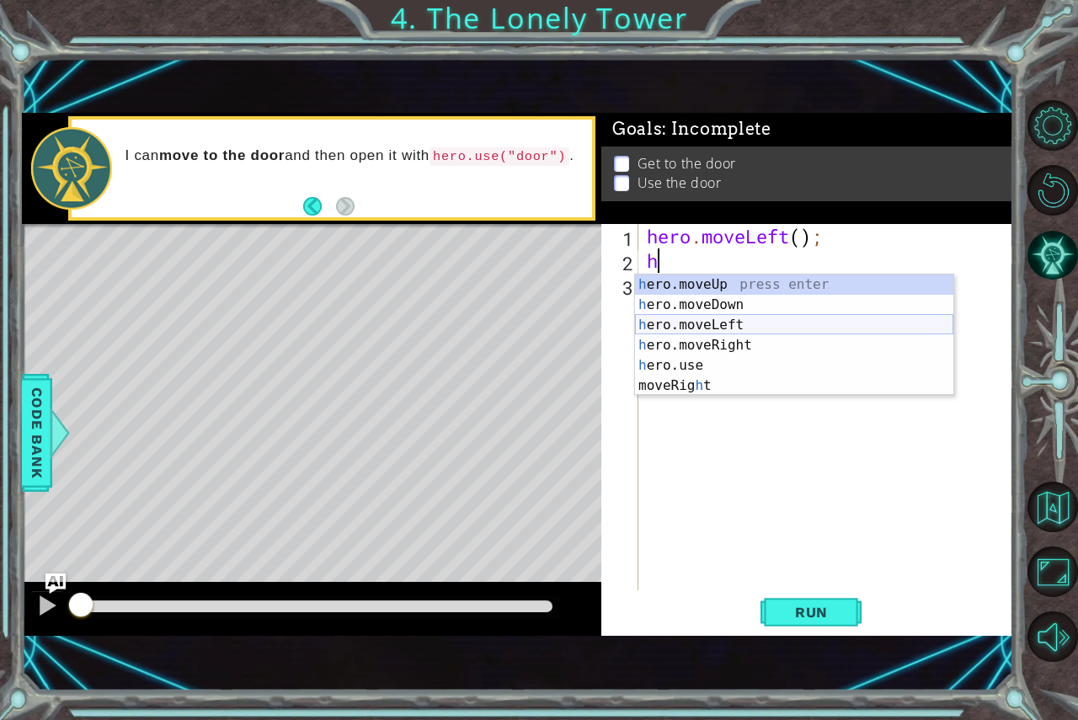
click at [675, 318] on div "h ero.moveUp press enter h ero.moveDown press enter h ero.moveLeft press enter …" at bounding box center [794, 355] width 318 height 162
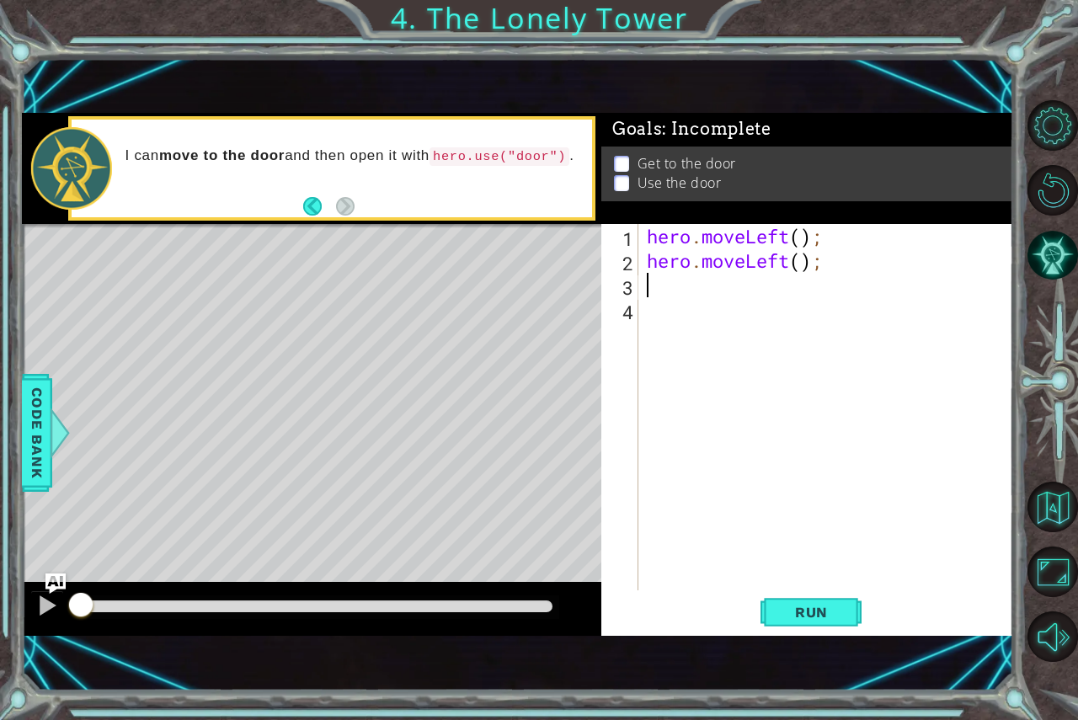
type textarea "h"
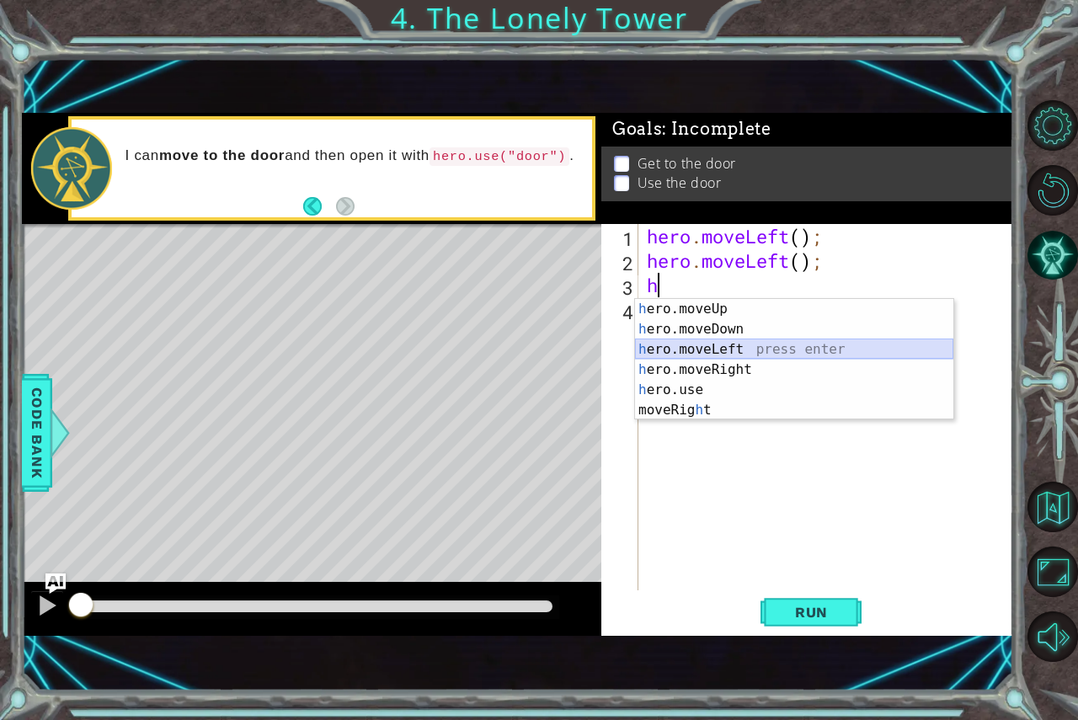
click at [683, 340] on div "h ero.moveUp press enter h ero.moveDown press enter h ero.moveLeft press enter …" at bounding box center [794, 380] width 318 height 162
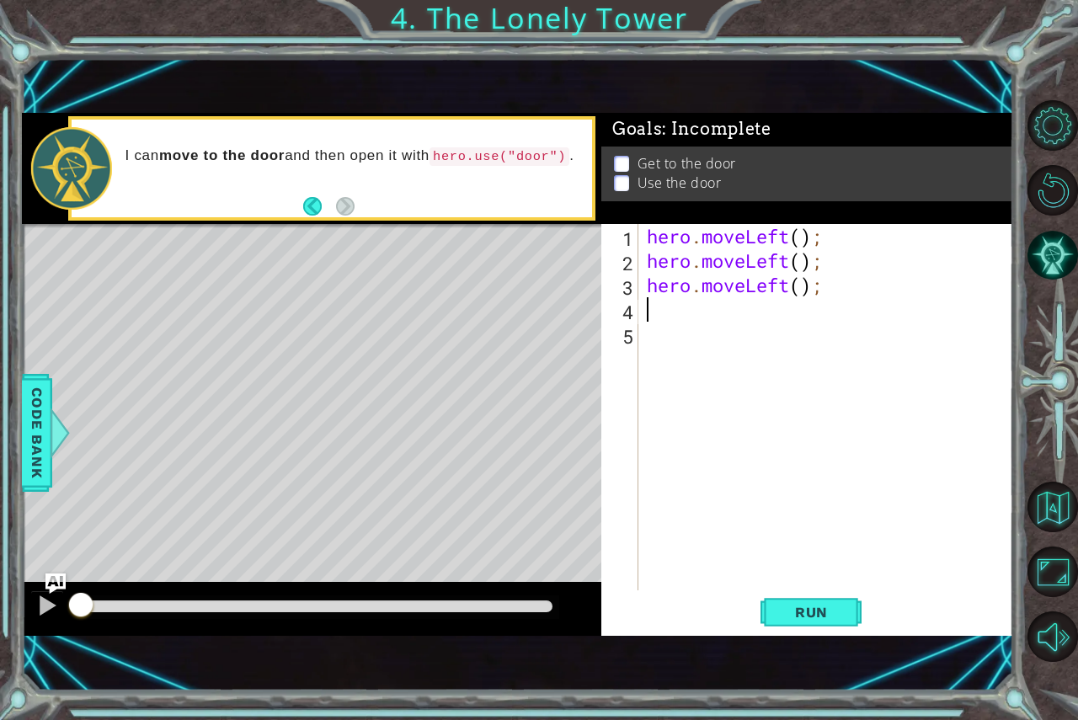
type textarea "h"
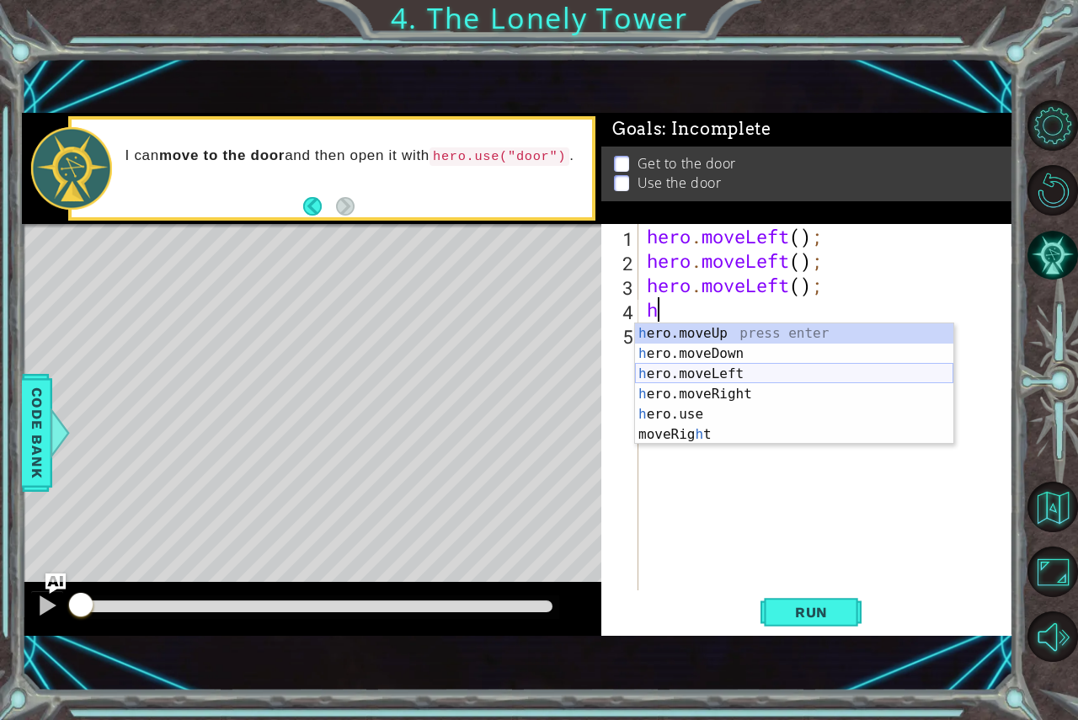
click at [751, 369] on div "h ero.moveUp press enter h ero.moveDown press enter h ero.moveLeft press enter …" at bounding box center [794, 404] width 318 height 162
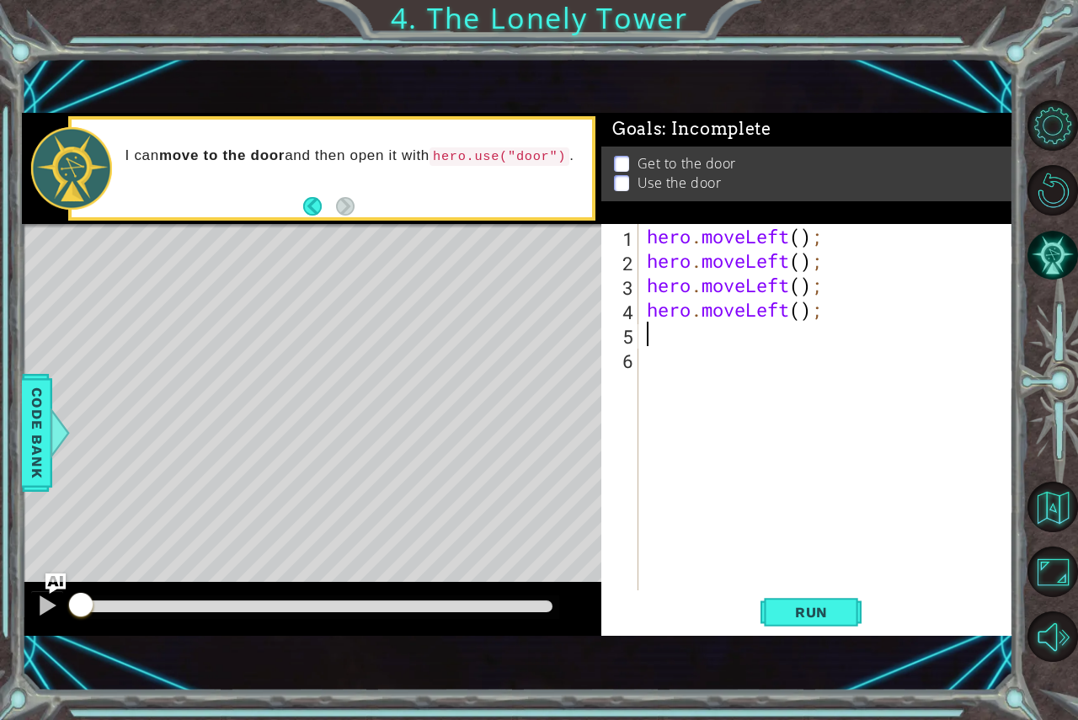
type textarea "h"
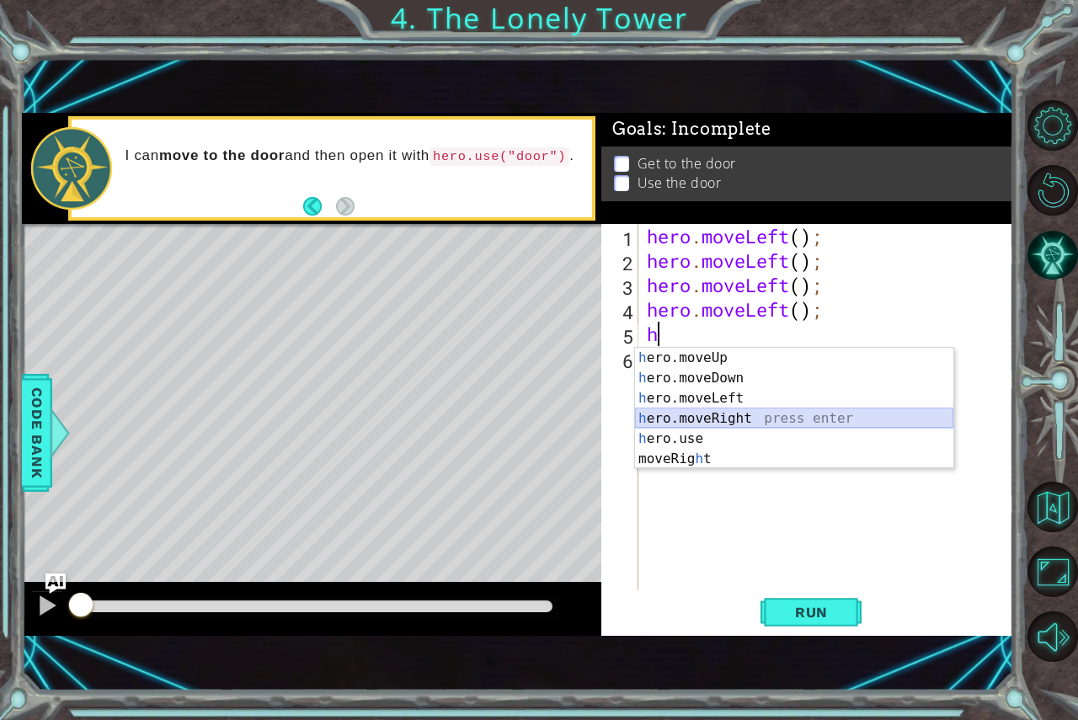
click at [732, 412] on div "h ero.moveUp press enter h ero.moveDown press enter h ero.moveLeft press enter …" at bounding box center [794, 429] width 318 height 162
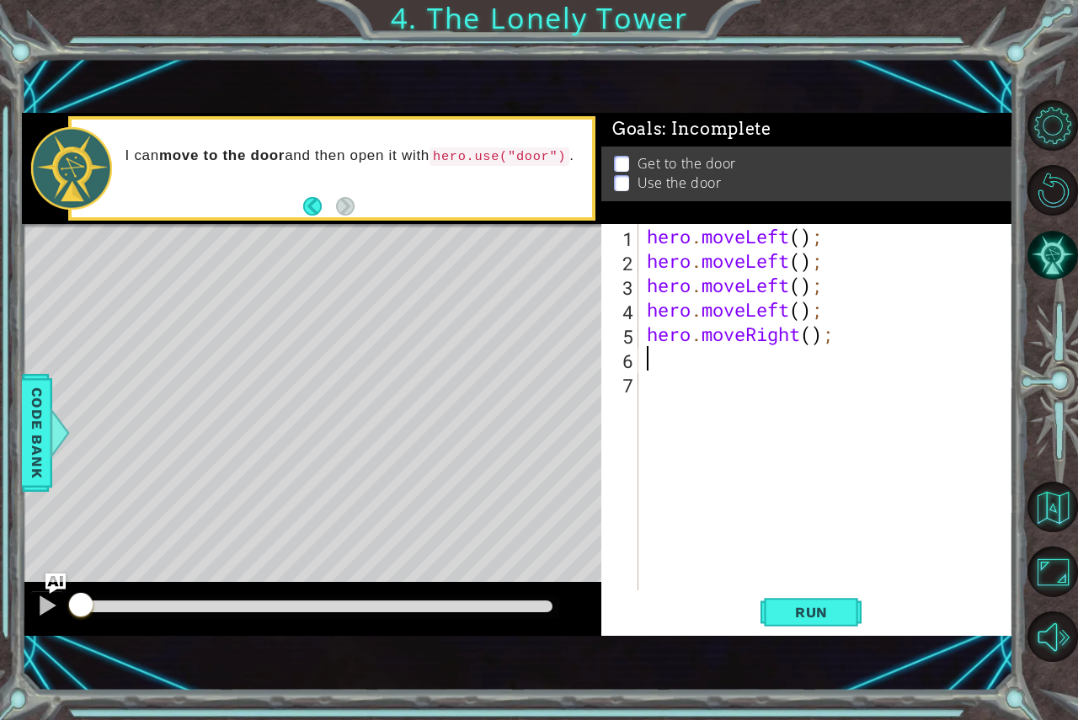
type textarea "h"
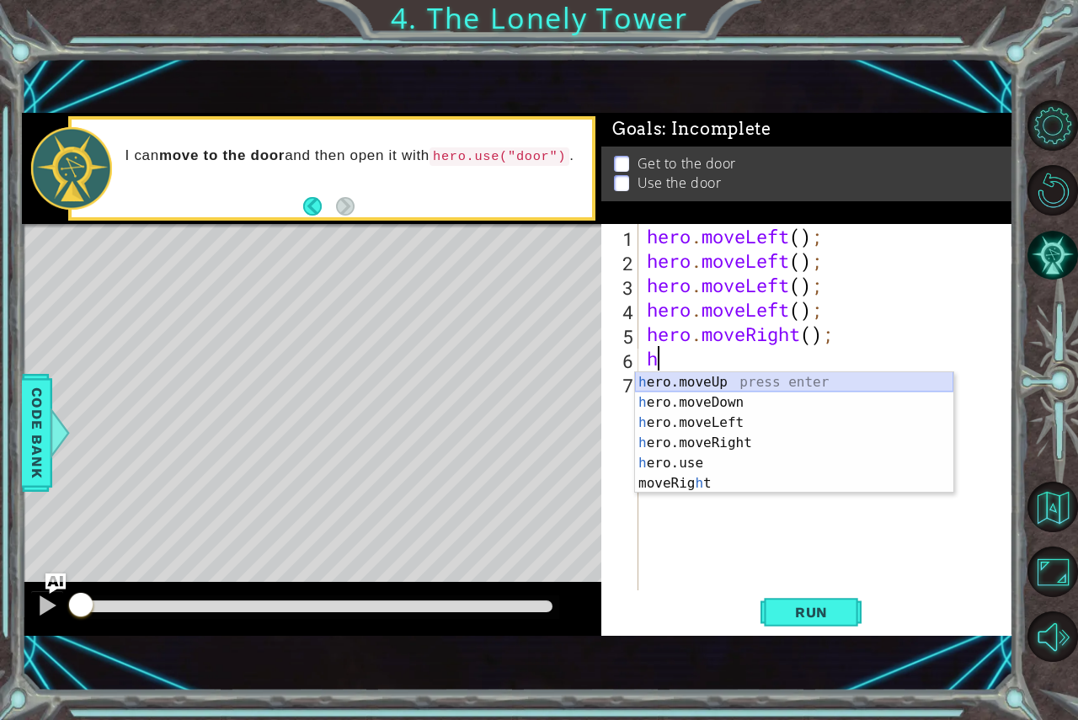
click at [698, 381] on div "h ero.moveUp press enter h ero.moveDown press enter h ero.moveLeft press enter …" at bounding box center [794, 453] width 318 height 162
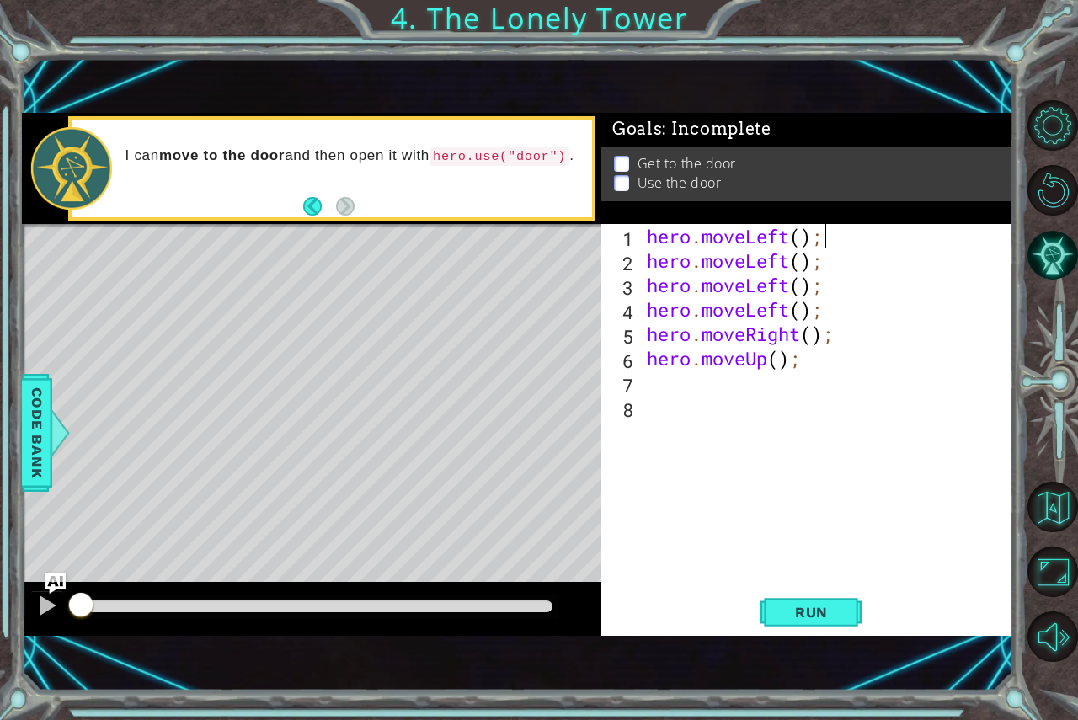
click at [819, 238] on div "hero . moveLeft ( ) ; hero . moveLeft ( ) ; hero . moveLeft ( ) ; hero . moveLe…" at bounding box center [830, 431] width 374 height 415
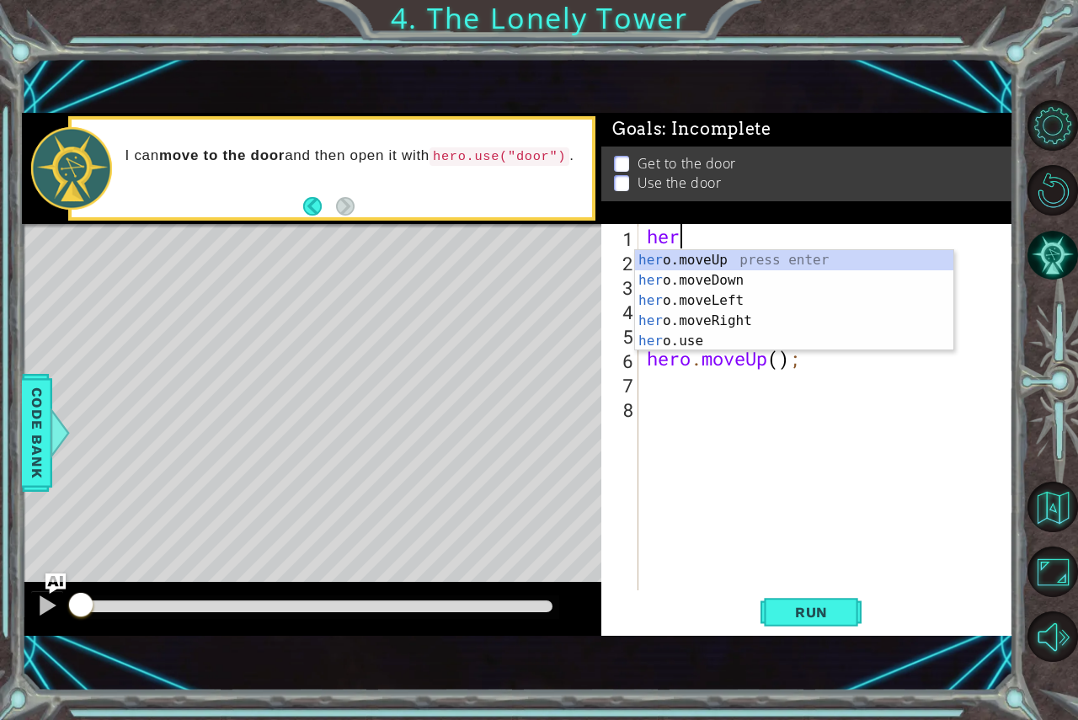
type textarea "h"
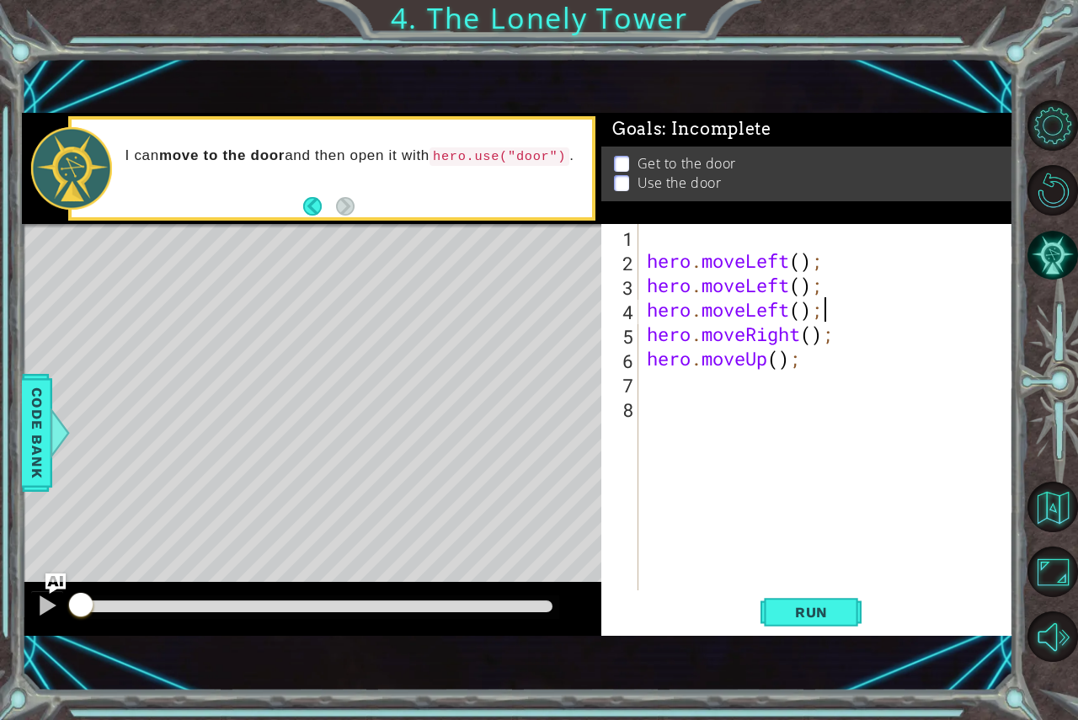
click at [821, 307] on div "hero . moveLeft ( ) ; hero . moveLeft ( ) ; hero . moveLeft ( ) ; hero . moveRi…" at bounding box center [830, 431] width 374 height 415
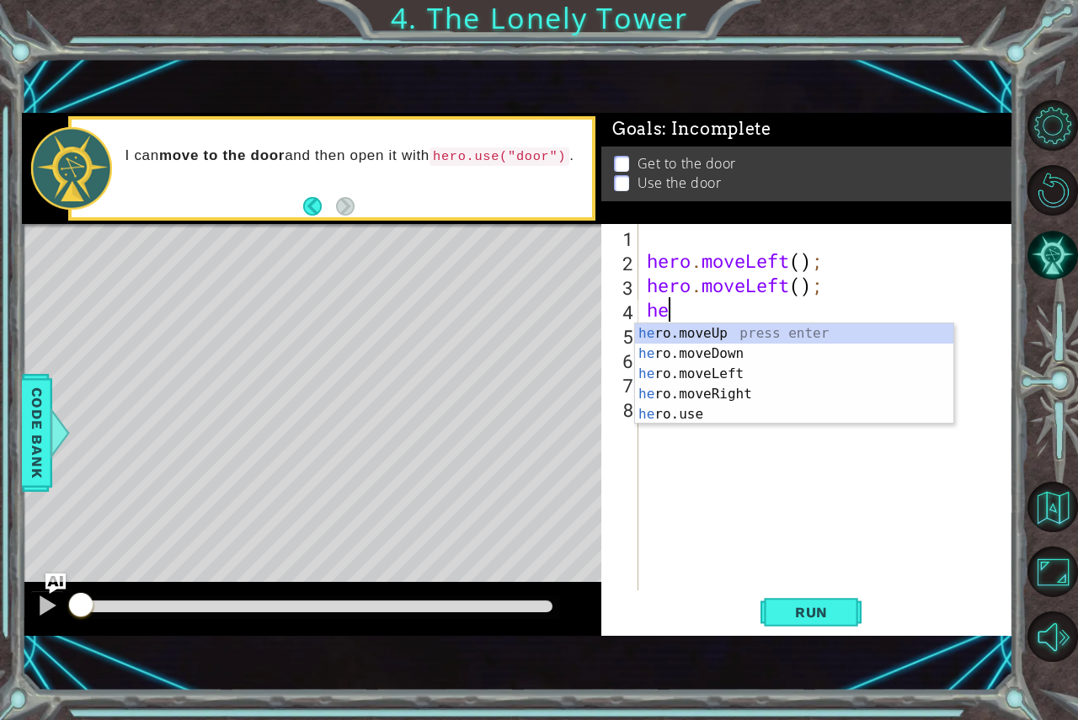
type textarea "h"
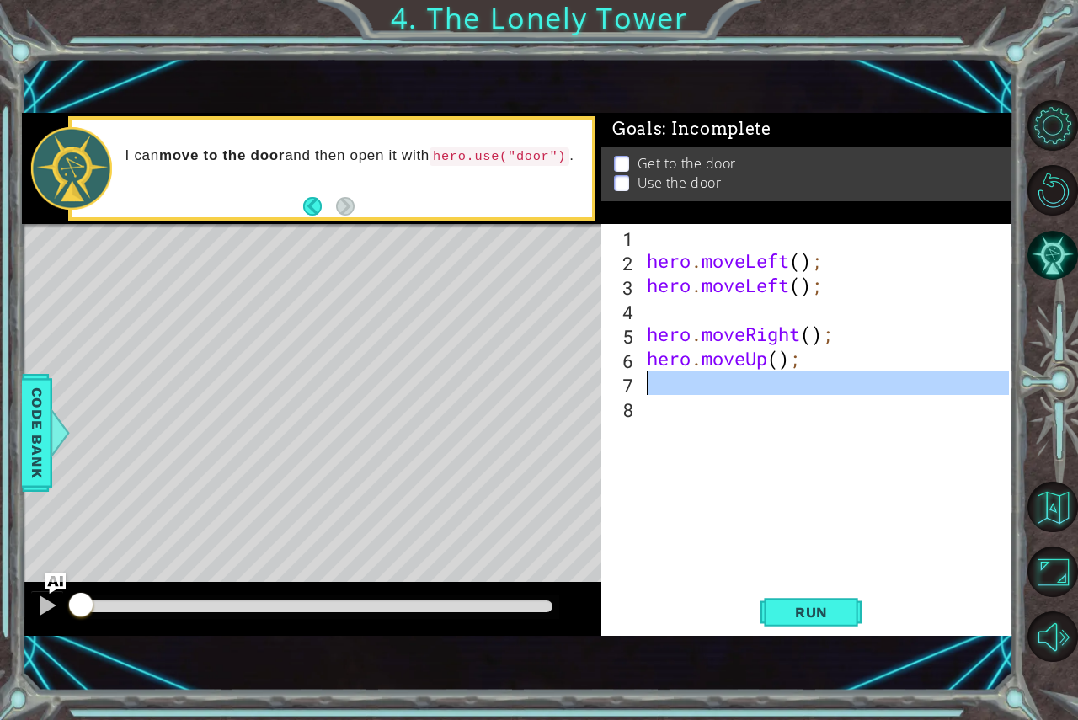
click at [635, 379] on div "7" at bounding box center [621, 385] width 34 height 24
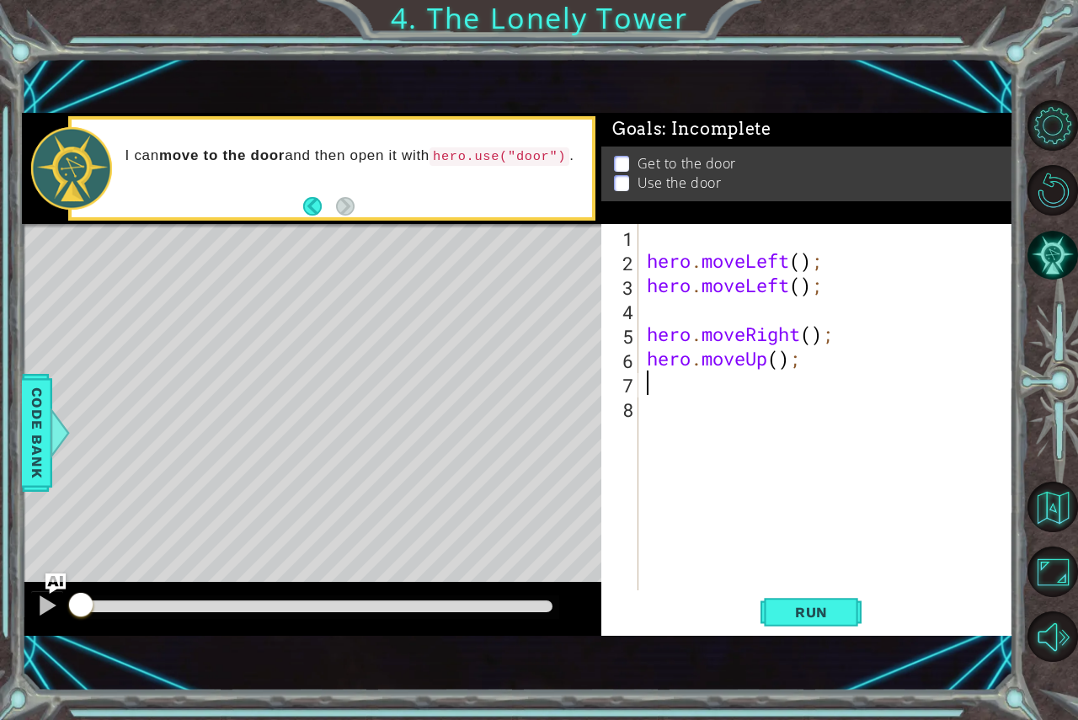
type textarea "h"
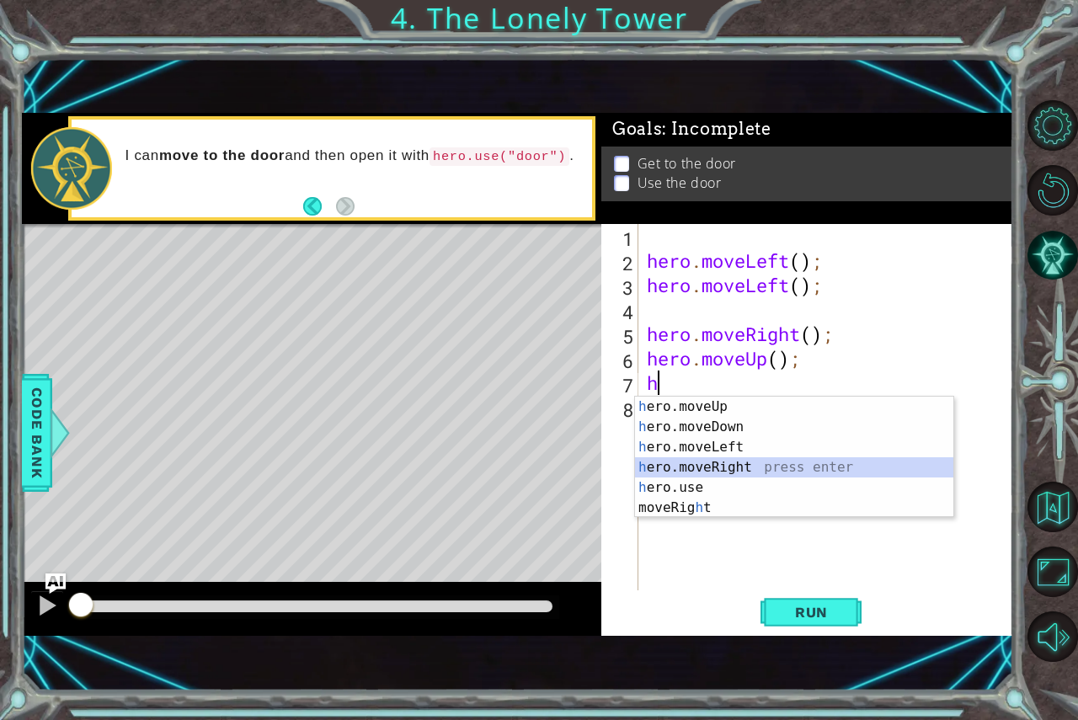
click at [736, 467] on div "h ero.moveUp press enter h ero.moveDown press enter h ero.moveLeft press enter …" at bounding box center [794, 478] width 318 height 162
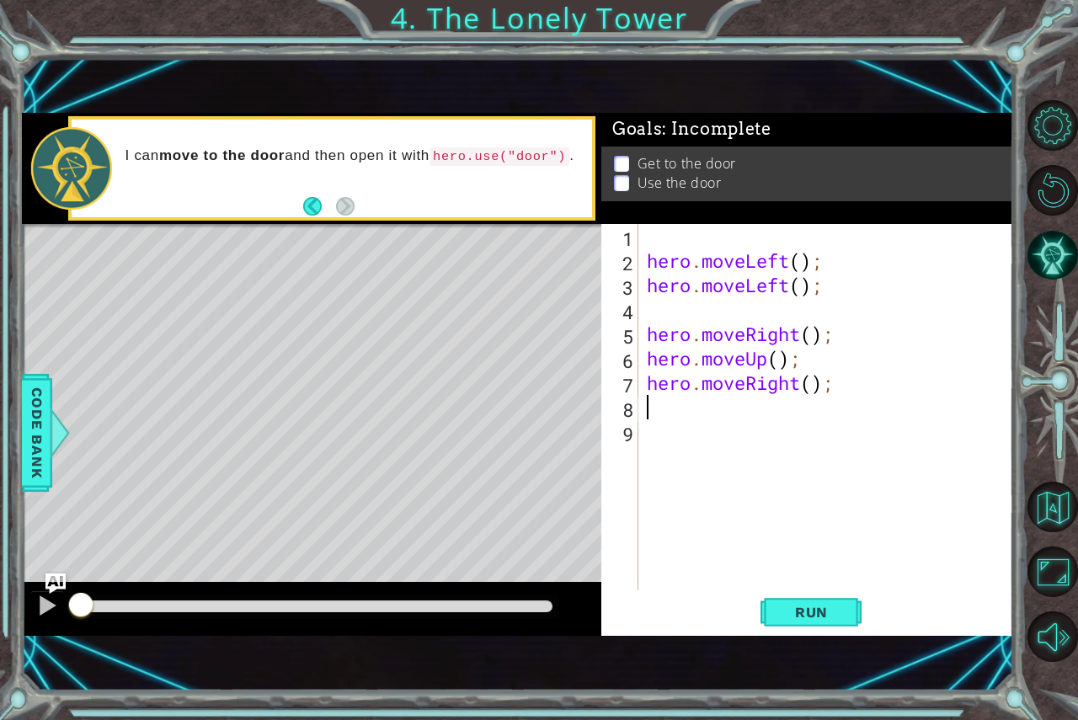
type textarea "h"
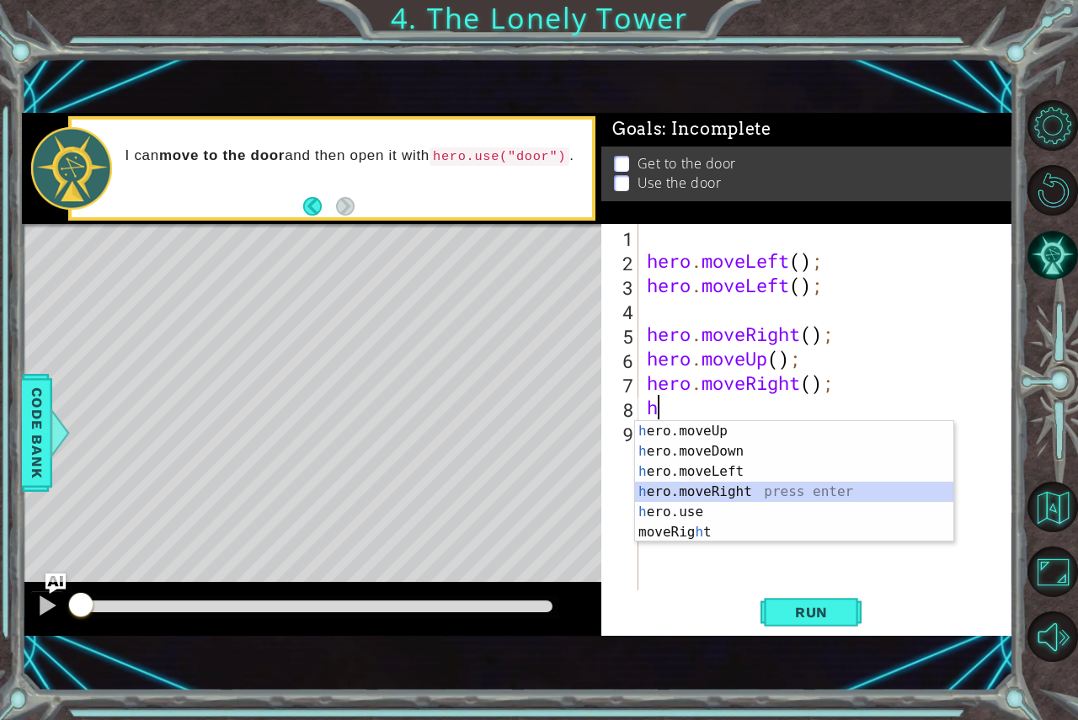
click at [732, 489] on div "h ero.moveUp press enter h ero.moveDown press enter h ero.moveLeft press enter …" at bounding box center [794, 502] width 318 height 162
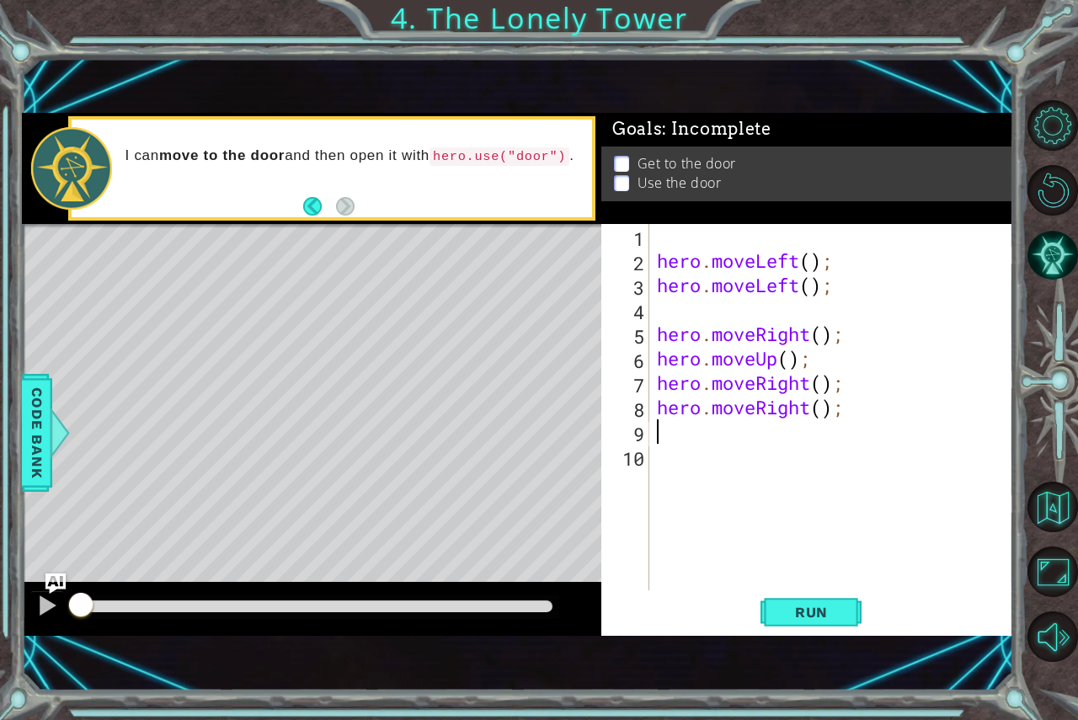
type textarea "h"
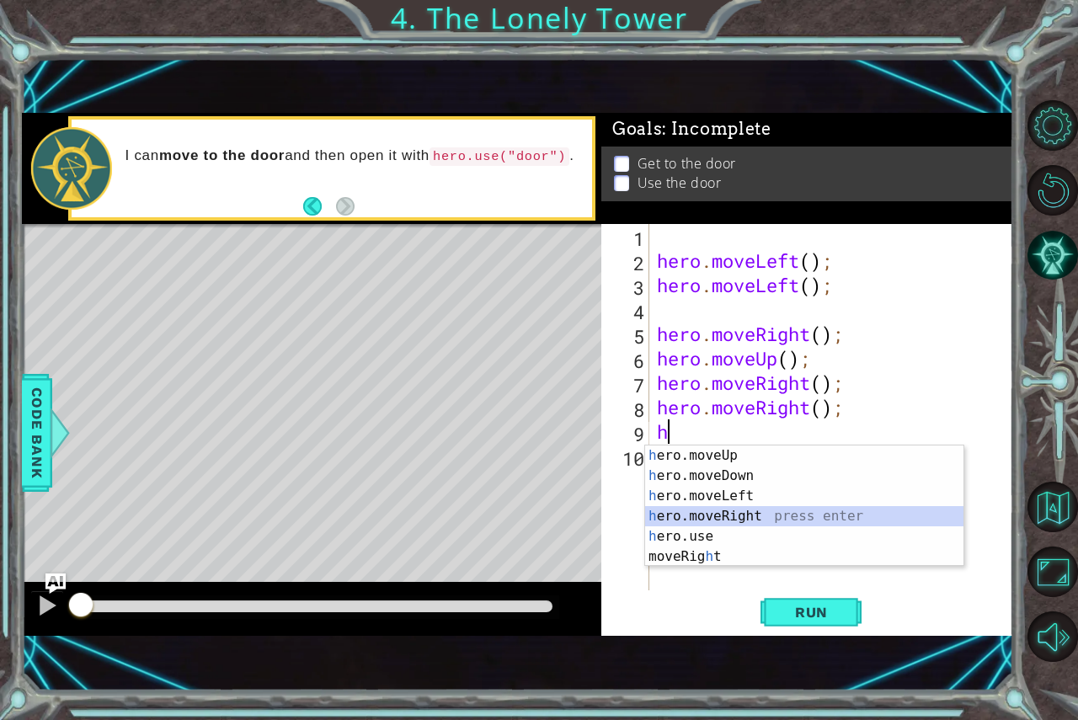
click at [737, 508] on div "h ero.moveUp press enter h ero.moveDown press enter h ero.moveLeft press enter …" at bounding box center [804, 526] width 318 height 162
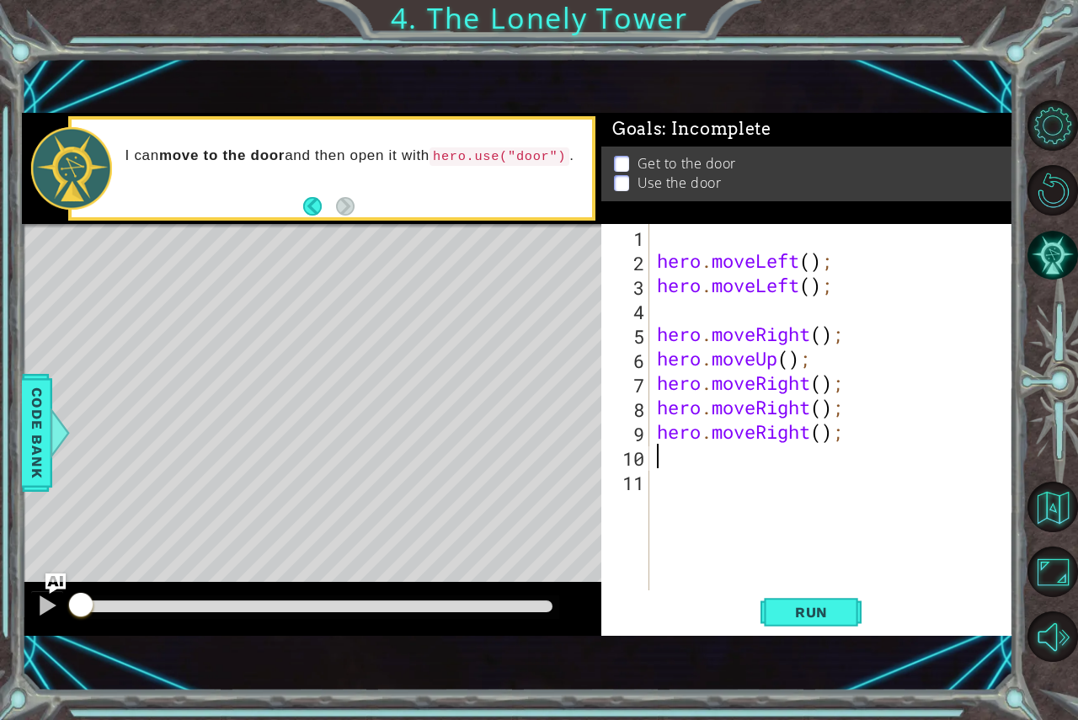
drag, startPoint x: 817, startPoint y: 434, endPoint x: 817, endPoint y: 424, distance: 9.3
click at [817, 433] on div "hero . moveLeft ( ) ; hero . moveLeft ( ) ; hero . moveRight ( ) ; hero . moveU…" at bounding box center [835, 431] width 364 height 415
click at [823, 436] on div "hero . moveLeft ( ) ; hero . moveLeft ( ) ; hero . moveRight ( ) ; hero . moveU…" at bounding box center [835, 431] width 364 height 415
type textarea "hero.moveRight(1);"
